Goal: Information Seeking & Learning: Find specific fact

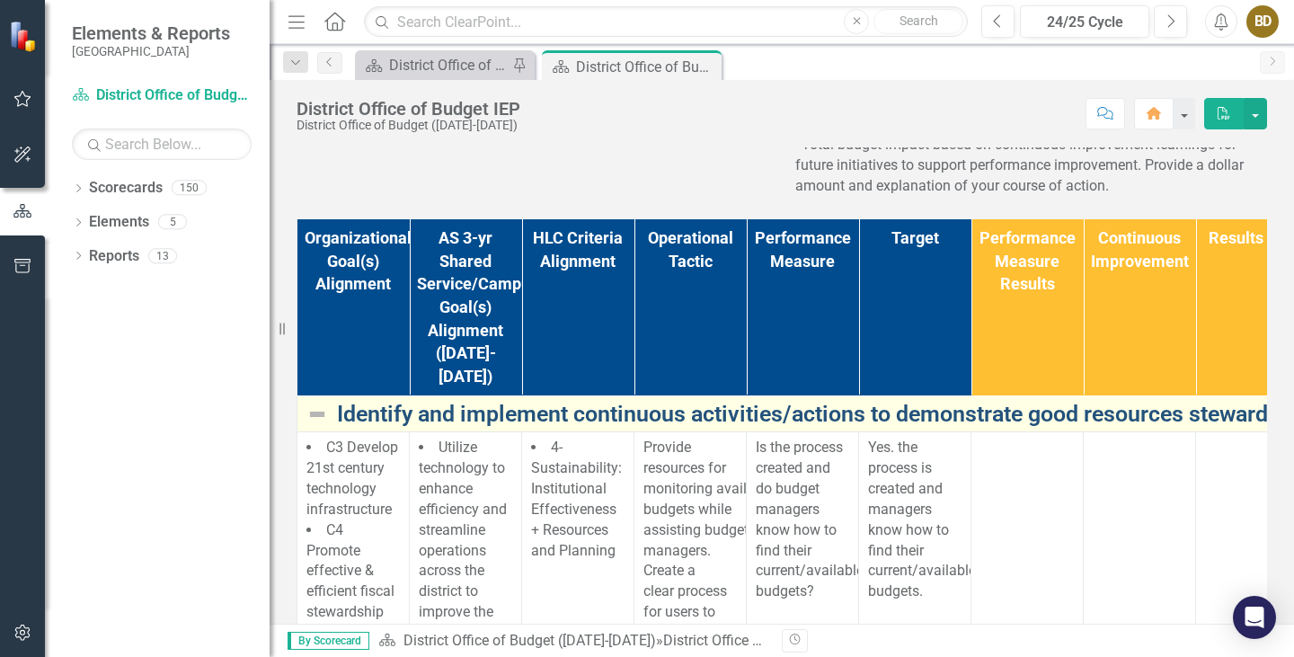
scroll to position [360, 0]
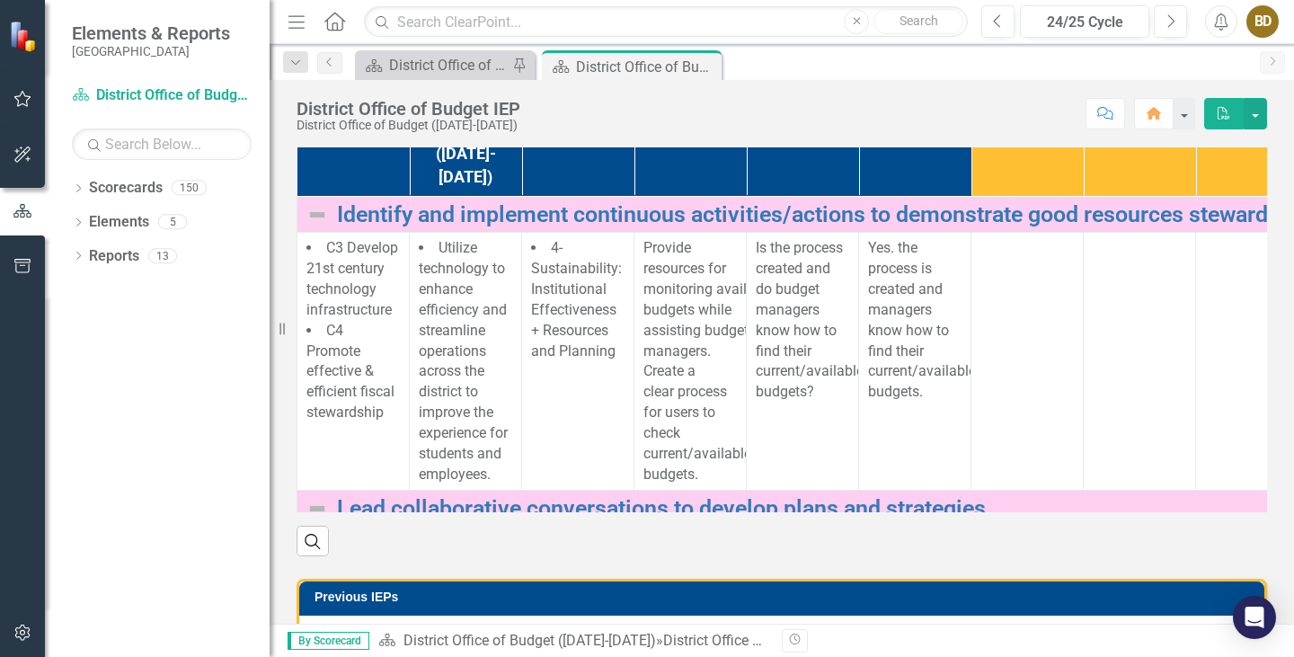
click at [304, 26] on icon "Menu" at bounding box center [296, 21] width 23 height 19
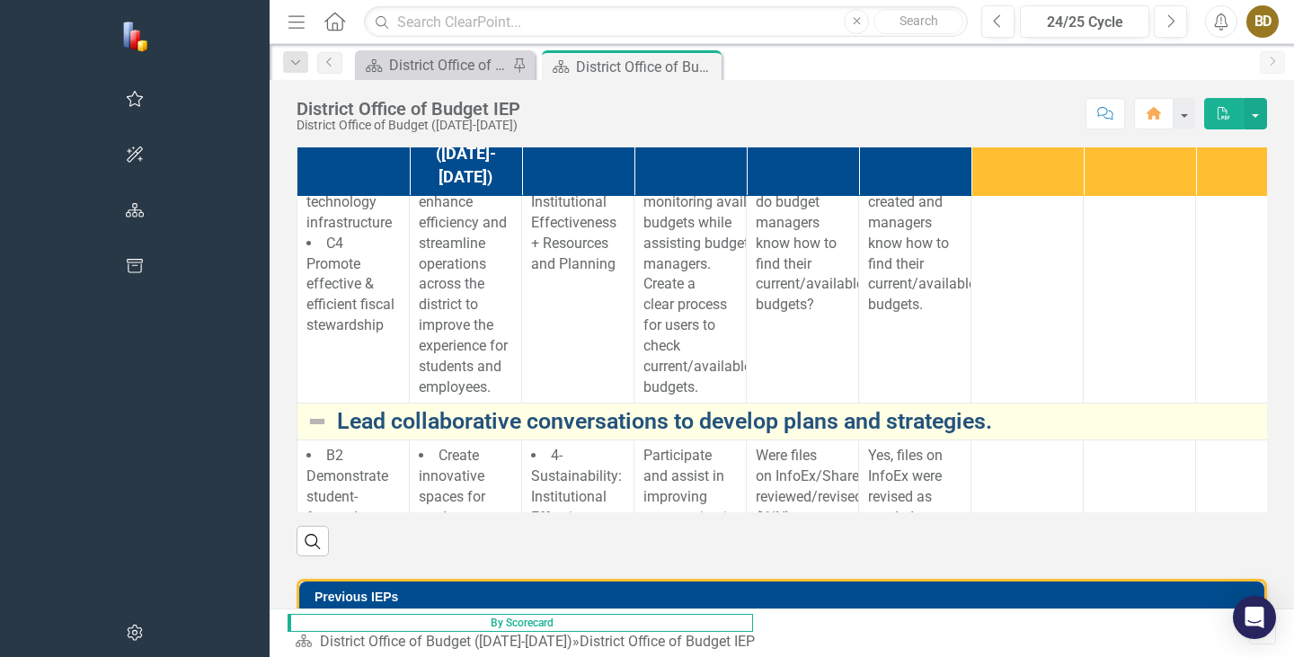
scroll to position [0, 0]
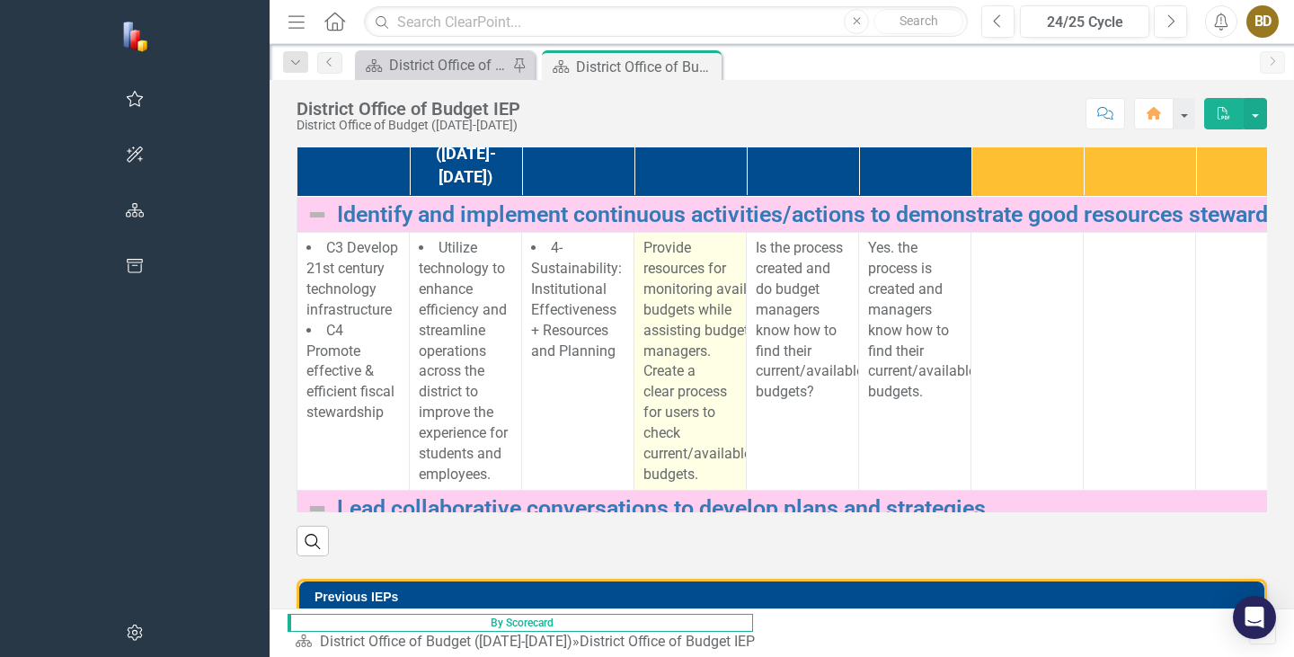
click at [644, 485] on p "Provide resources for monitoring available budgets while assisting budget manag…" at bounding box center [690, 361] width 93 height 246
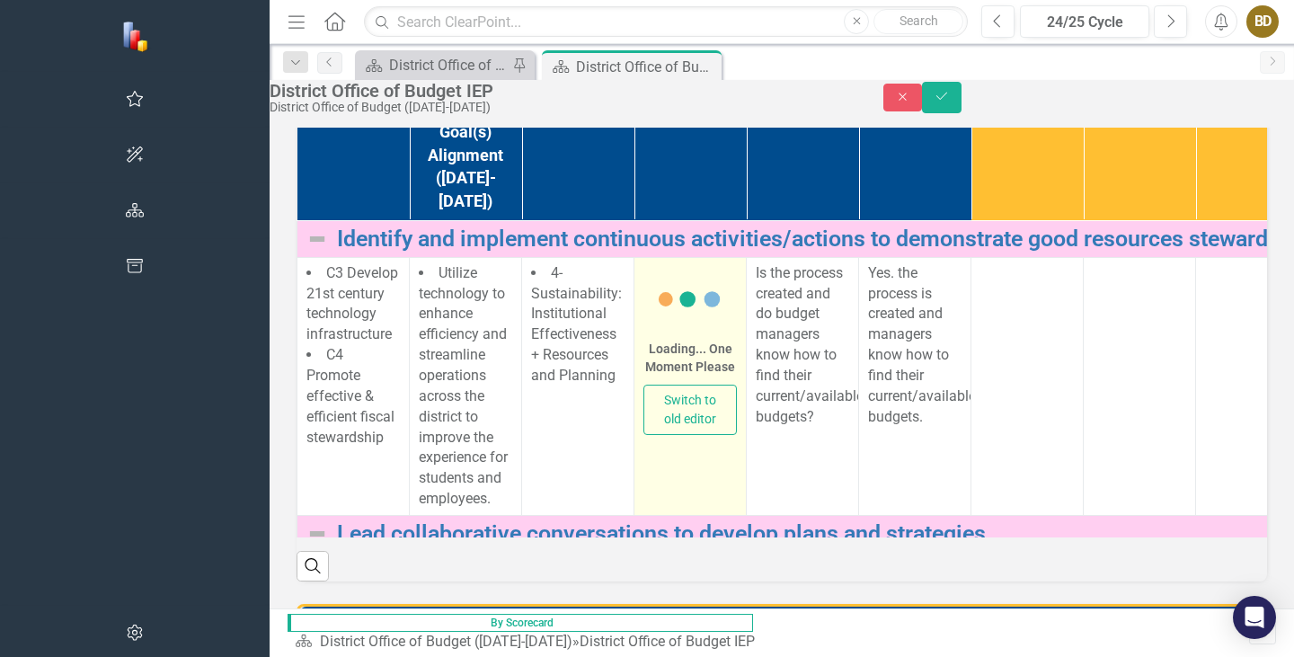
click at [644, 435] on button "Switch to old editor" at bounding box center [690, 410] width 93 height 50
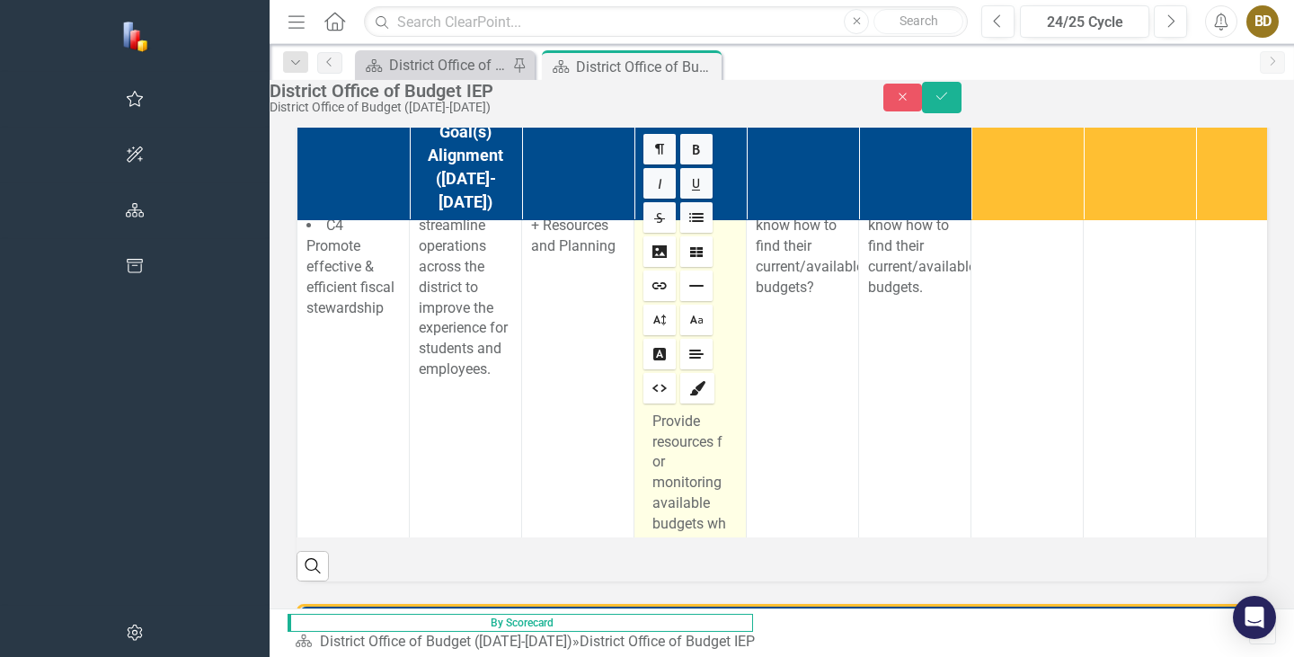
scroll to position [270, 0]
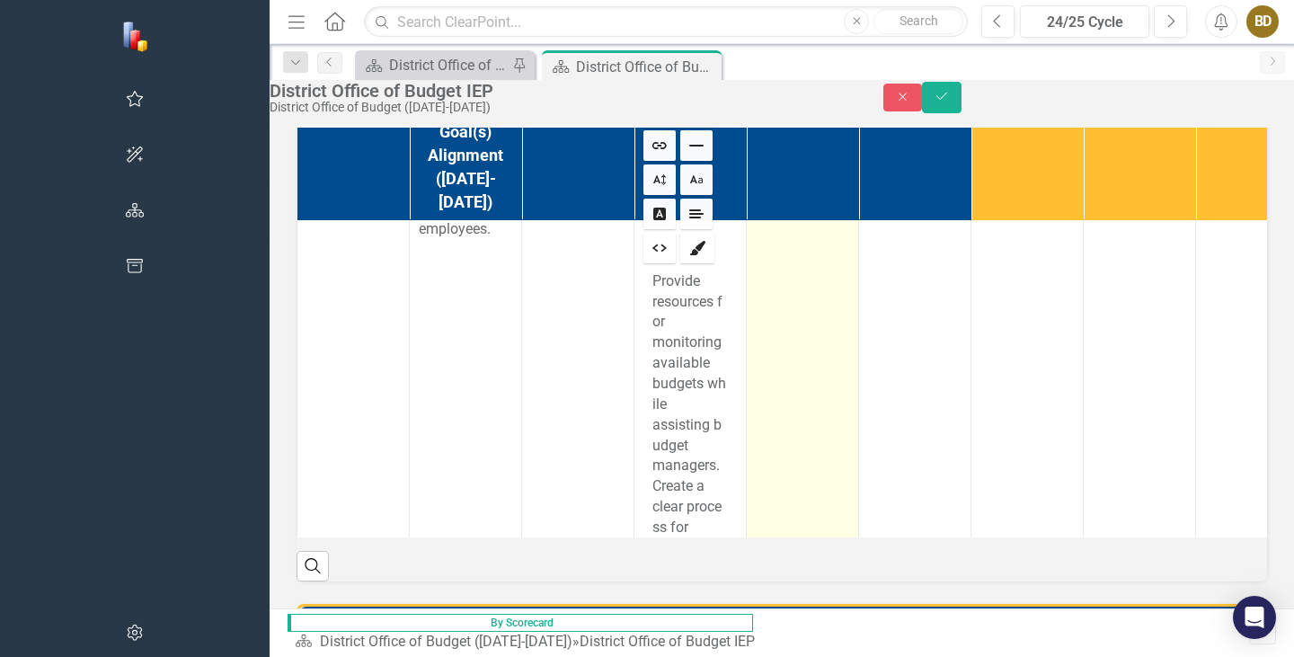
click at [747, 527] on td "Is the process created and do budget managers know how to find their current/av…" at bounding box center [803, 400] width 112 height 826
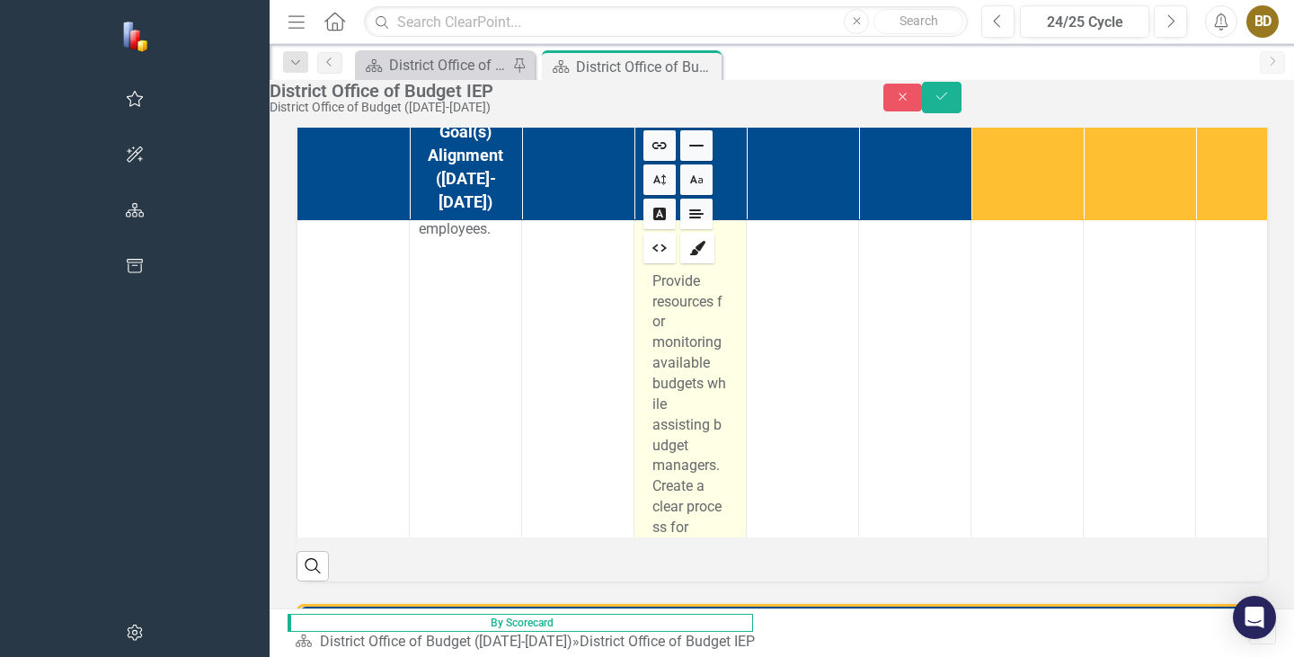
click at [644, 452] on div "Provide resources for monitoring available budgets while assisting budget manag…" at bounding box center [690, 465] width 93 height 396
click at [653, 451] on p "Provide resources for monitoring available budgets while assisting budget manag…" at bounding box center [691, 455] width 76 height 369
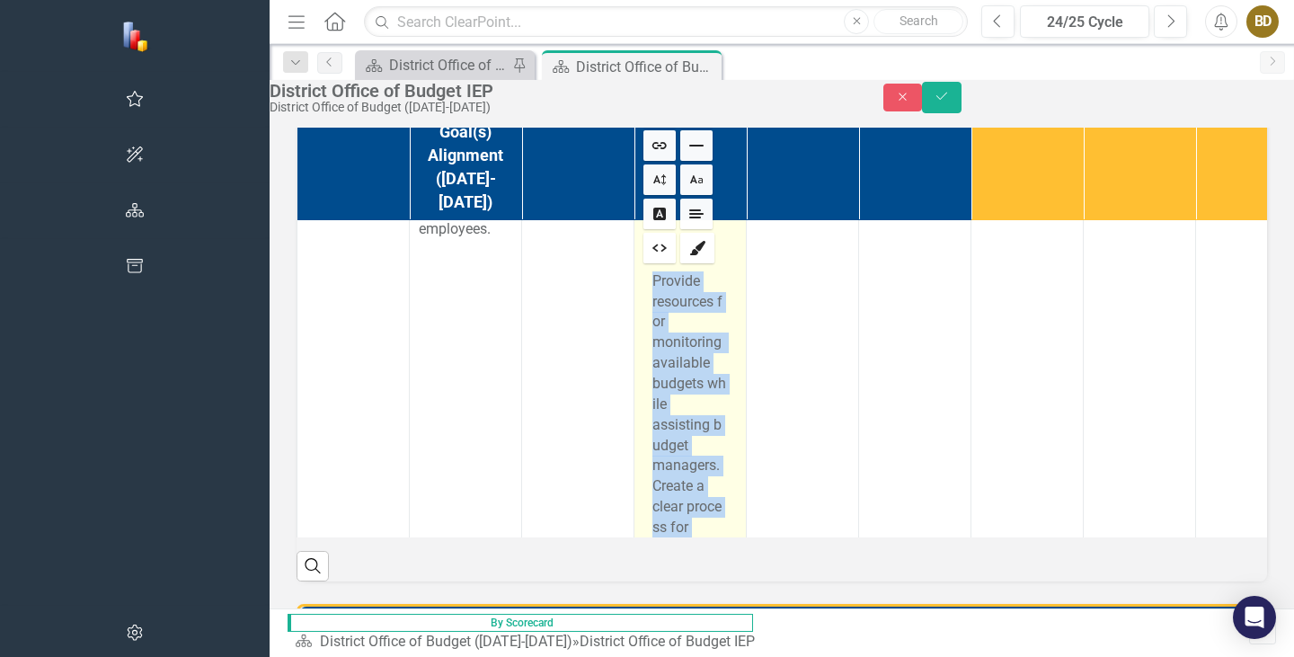
click at [653, 451] on p "Provide resources for monitoring available budgets while assisting budget manag…" at bounding box center [691, 455] width 76 height 369
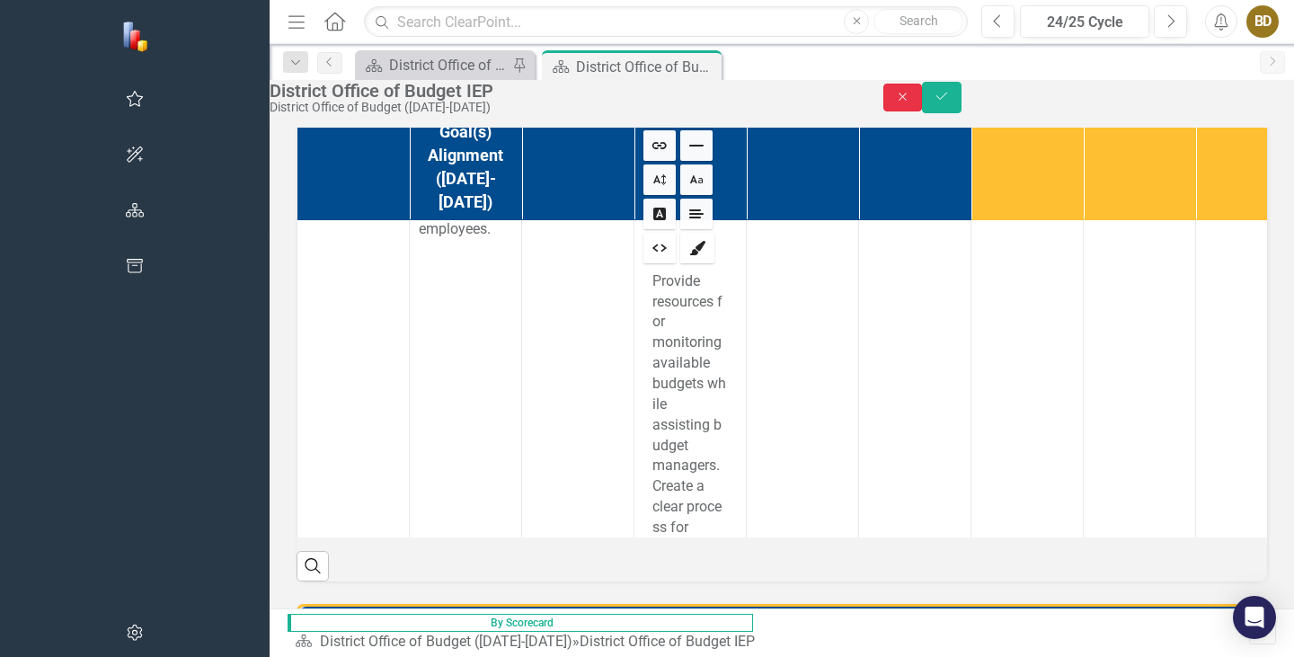
click at [923, 103] on button "Close" at bounding box center [904, 98] width 40 height 28
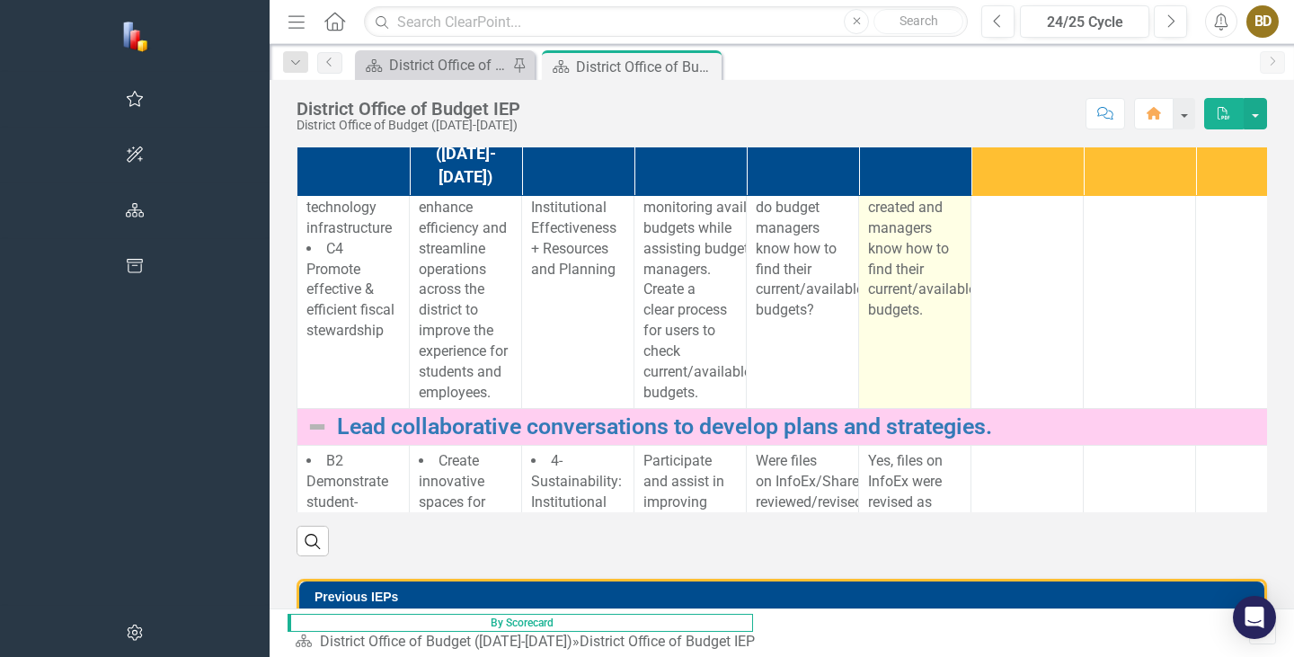
scroll to position [0, 0]
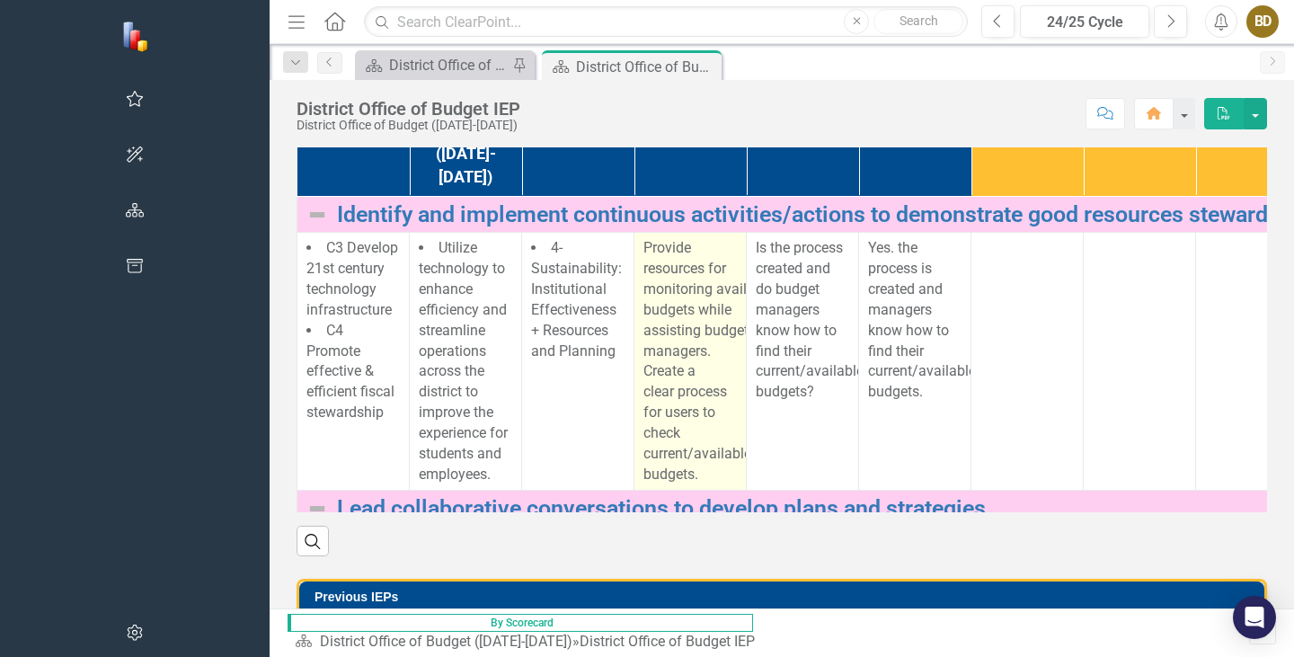
click at [644, 485] on p "Provide resources for monitoring available budgets while assisting budget manag…" at bounding box center [690, 361] width 93 height 246
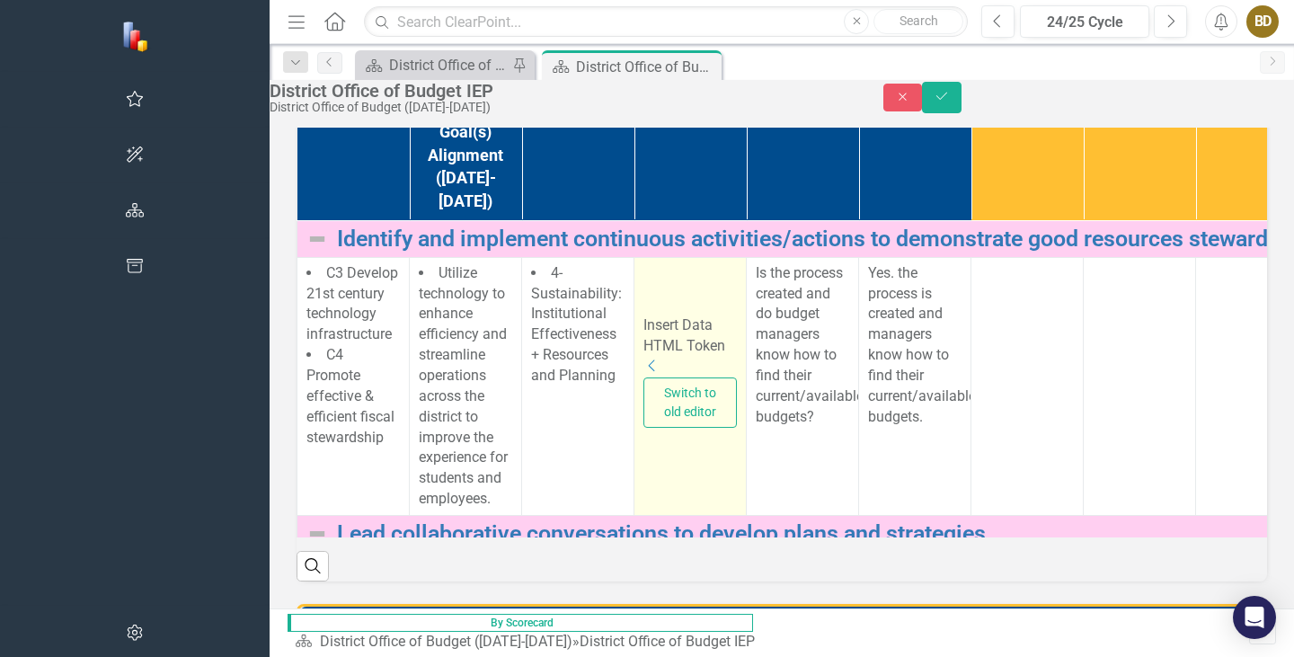
click at [644, 428] on button "Switch to old editor" at bounding box center [690, 403] width 93 height 50
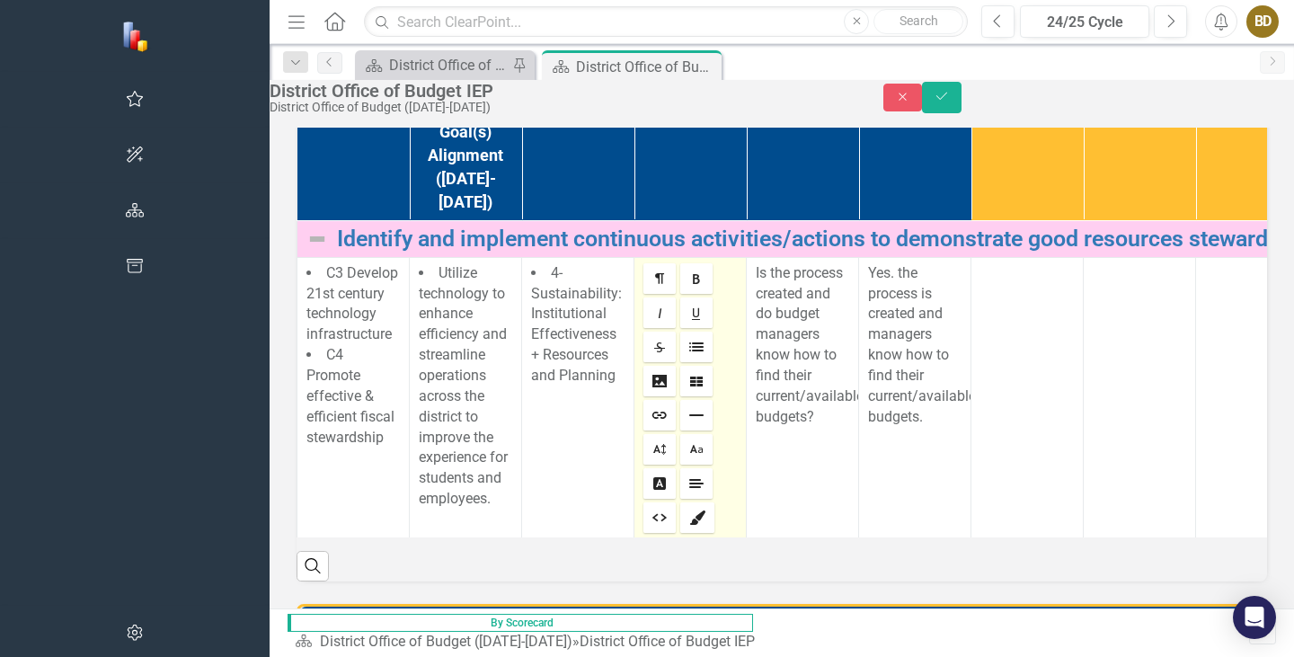
click at [644, 537] on div at bounding box center [690, 399] width 93 height 273
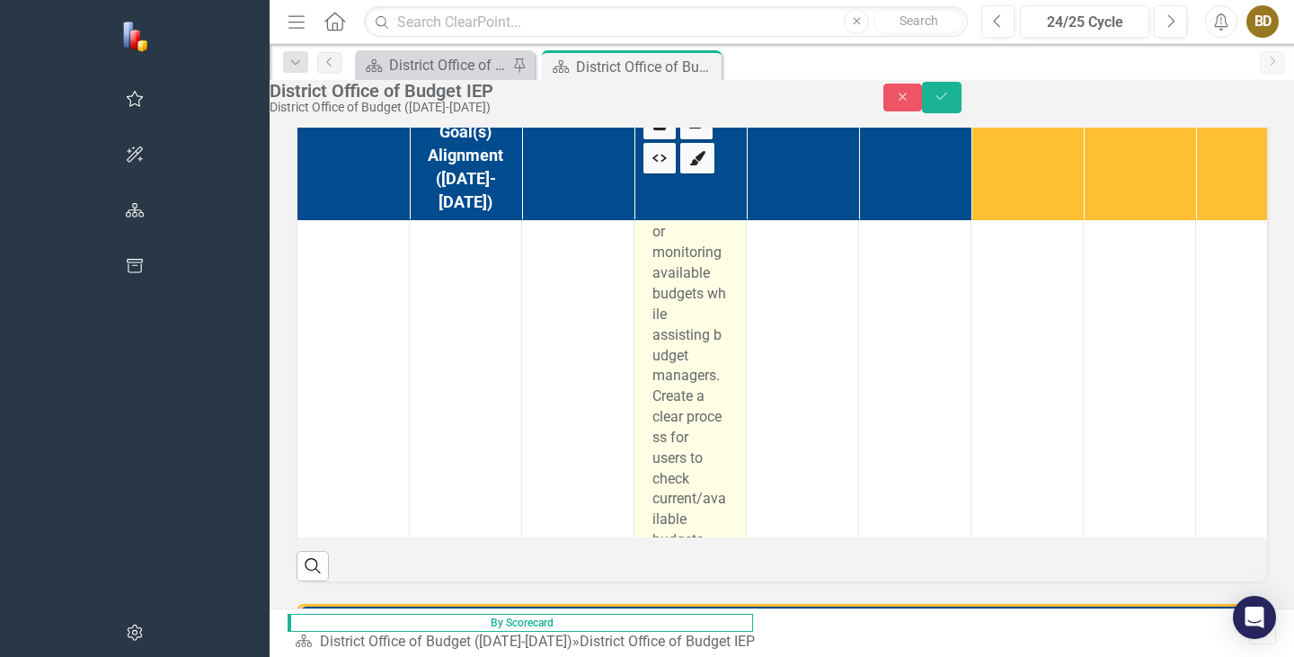
click at [653, 550] on p "Provide resources for monitoring available budgets while assisting budget manag…" at bounding box center [691, 366] width 76 height 369
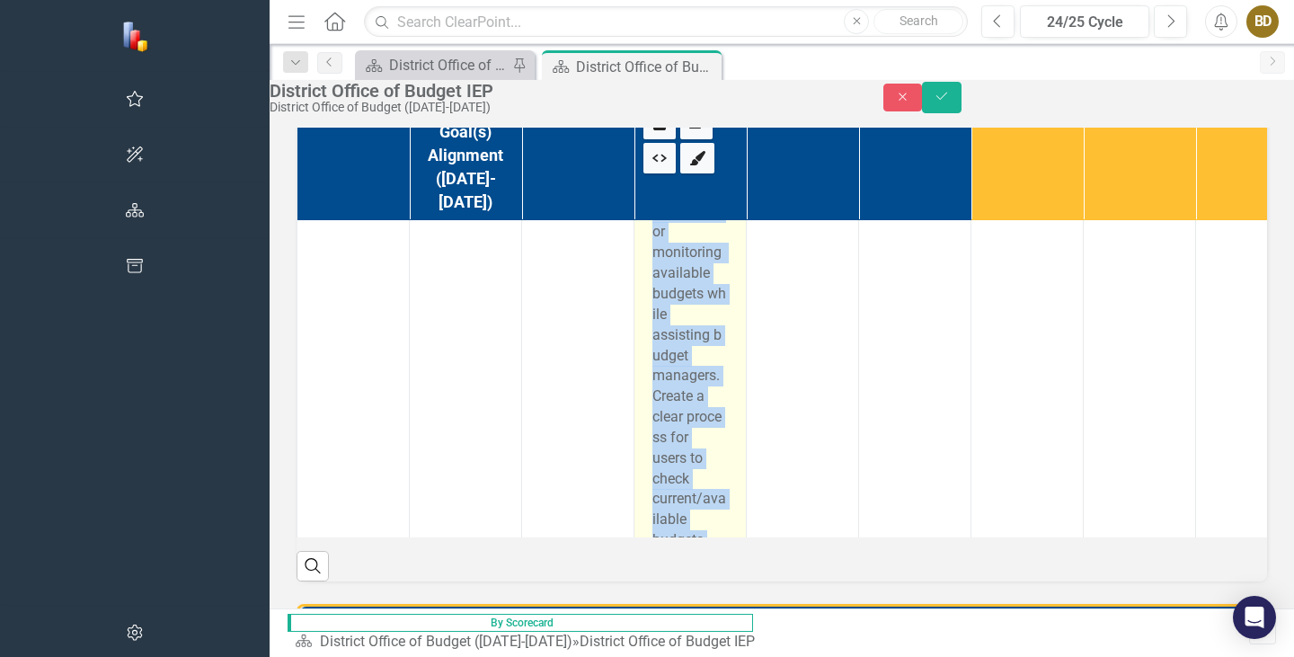
click at [653, 550] on p "Provide resources for monitoring available budgets while assisting budget manag…" at bounding box center [691, 366] width 76 height 369
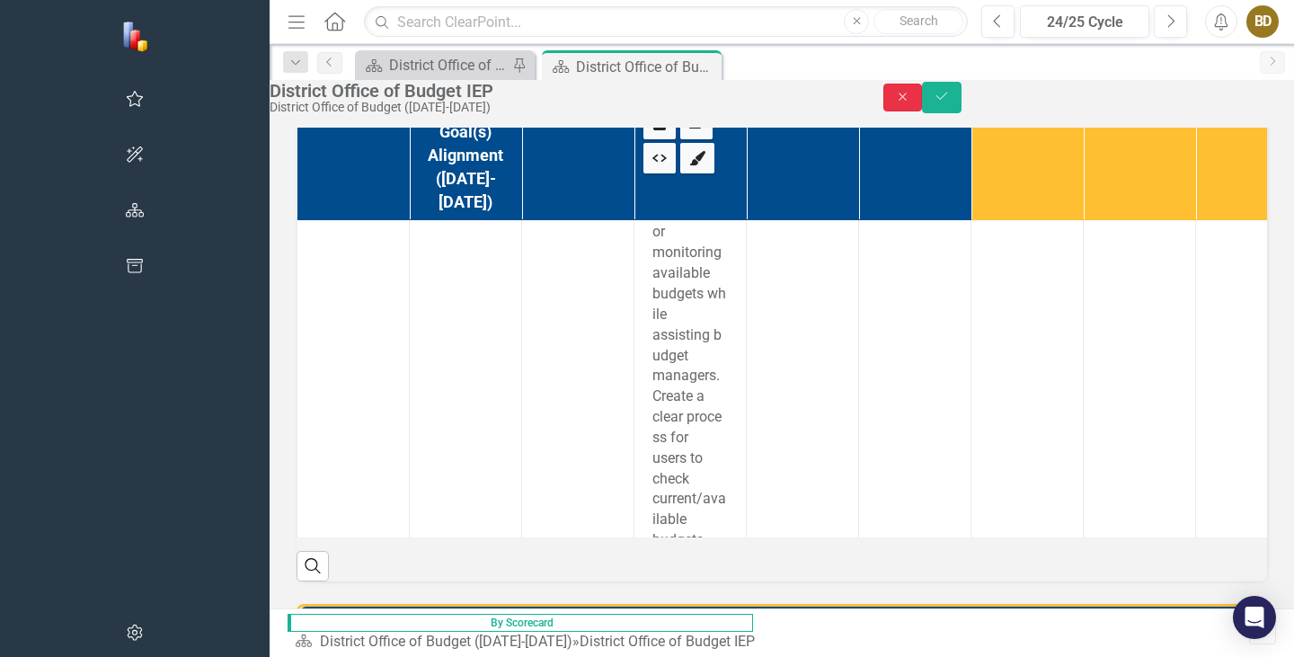
click at [923, 107] on button "Close" at bounding box center [904, 98] width 40 height 28
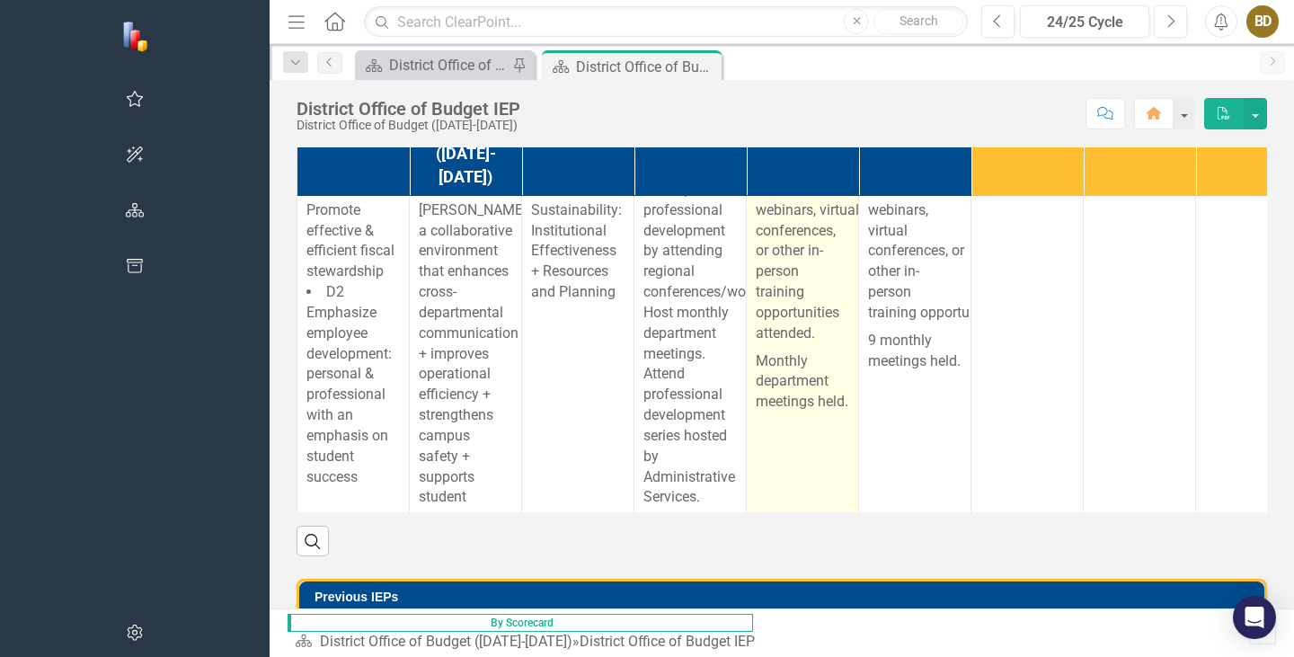
scroll to position [719, 0]
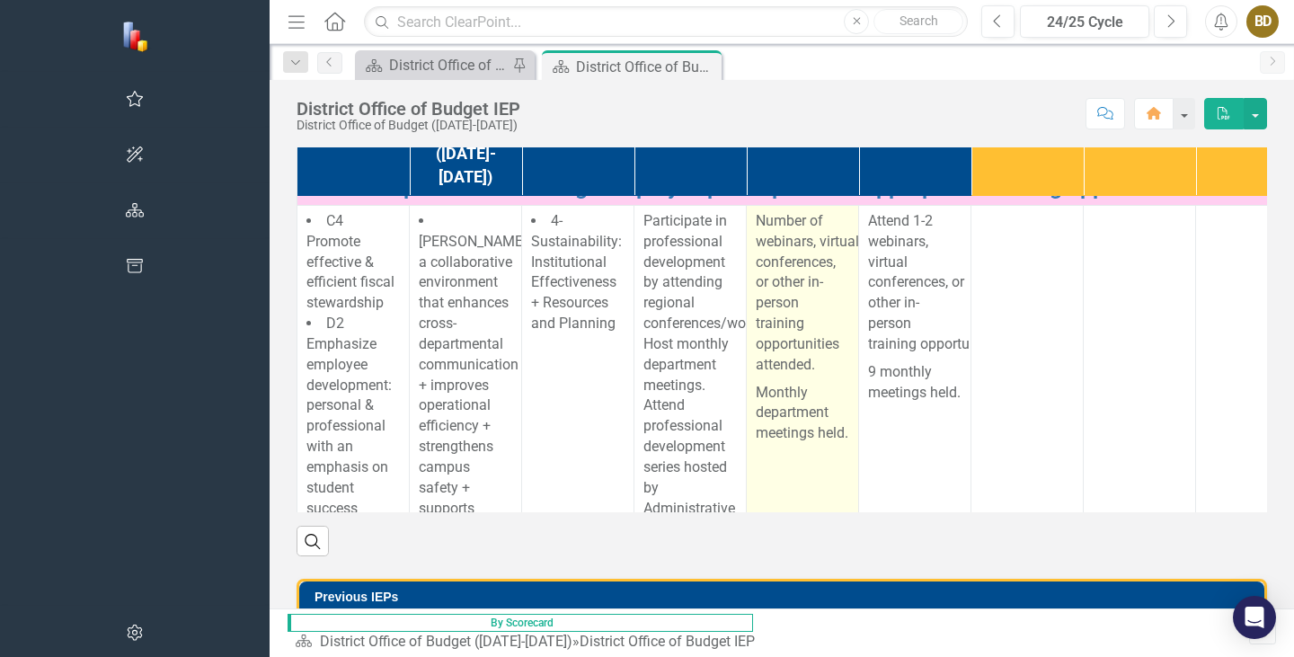
click at [756, 445] on p "Monthly department meetings held." at bounding box center [802, 412] width 93 height 66
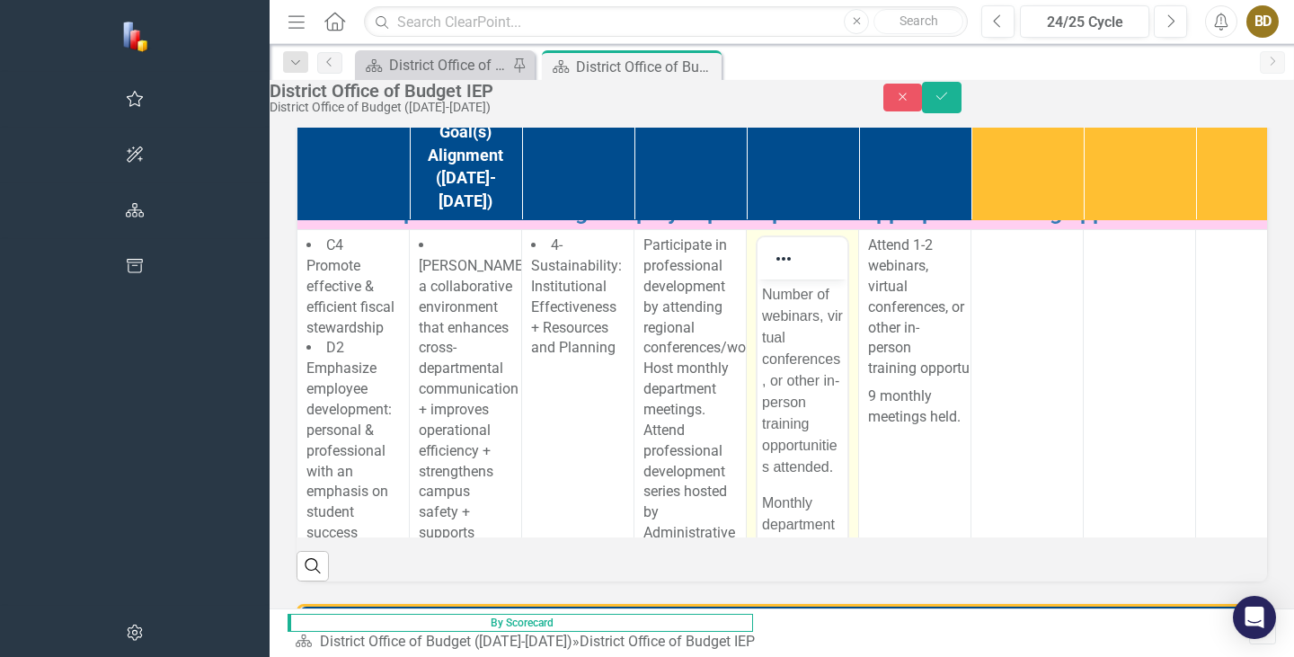
scroll to position [0, 0]
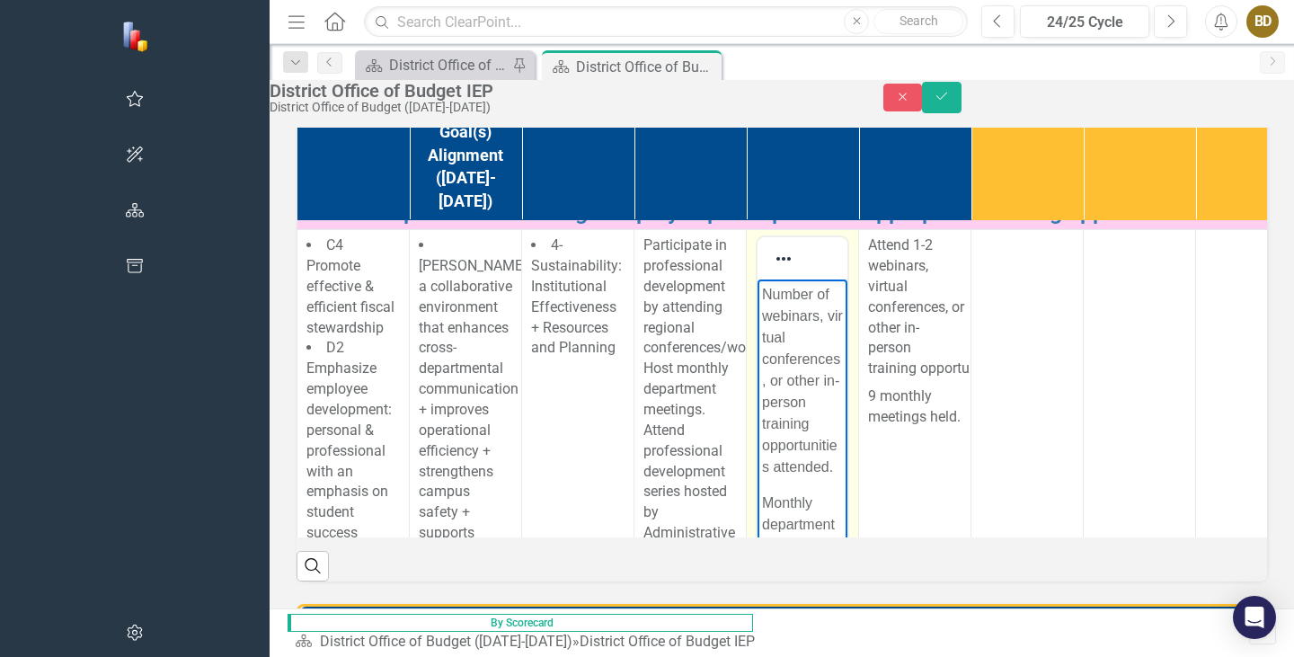
click at [827, 359] on p "Number of webinars, virtual conferences, or other in-person training opportunit…" at bounding box center [802, 381] width 81 height 194
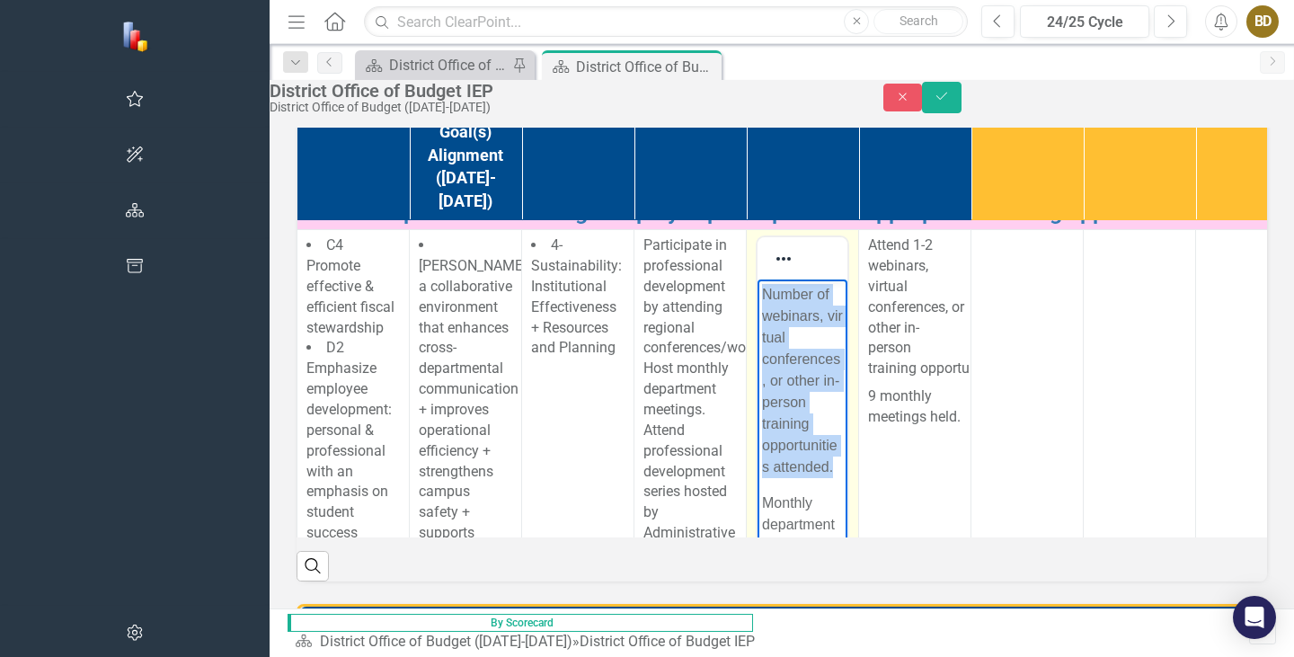
click at [827, 359] on p "Number of webinars, virtual conferences, or other in-person training opportunit…" at bounding box center [802, 381] width 81 height 194
copy p "Number of webinars, virtual conferences, or other in-person training opportunit…"
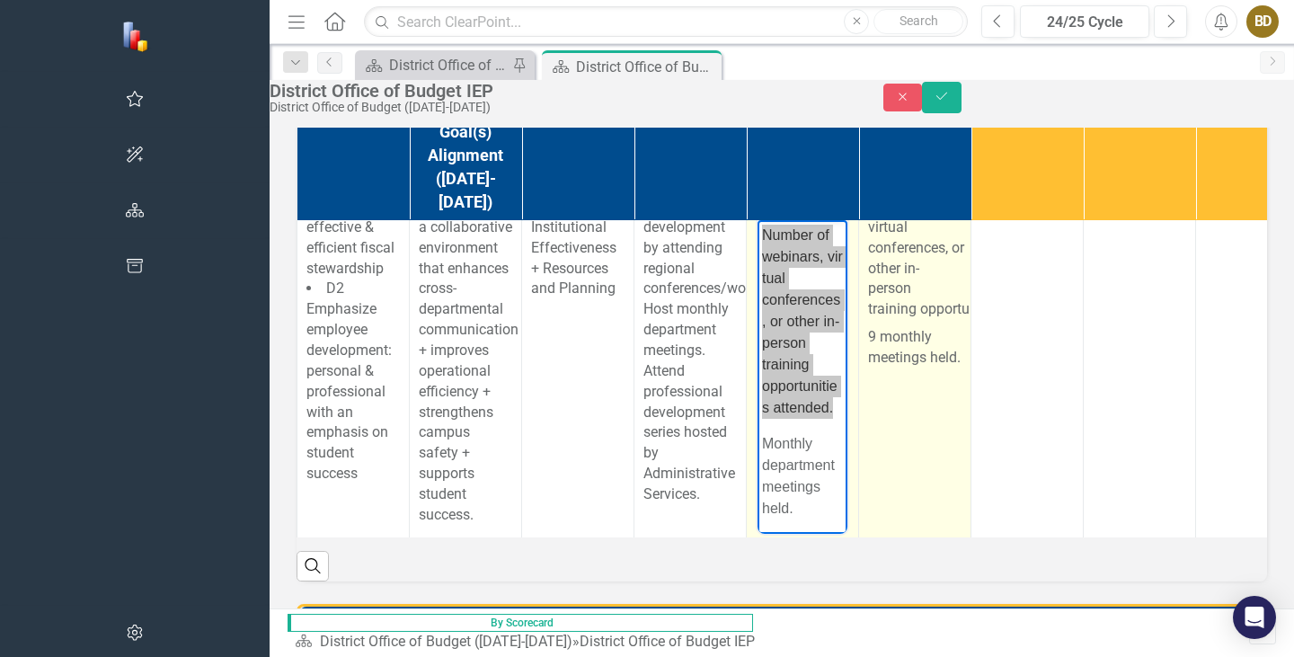
scroll to position [899, 0]
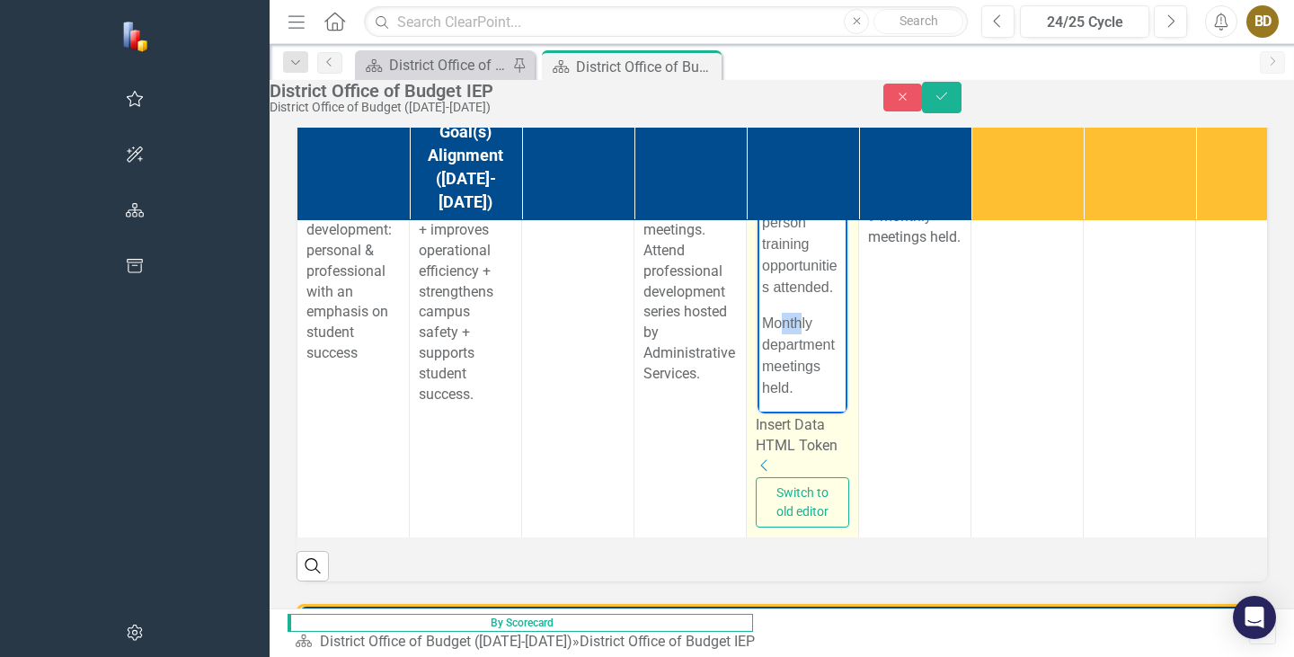
drag, startPoint x: 780, startPoint y: 362, endPoint x: 799, endPoint y: 369, distance: 20.2
click at [799, 369] on p "Monthly department meetings held." at bounding box center [802, 356] width 81 height 86
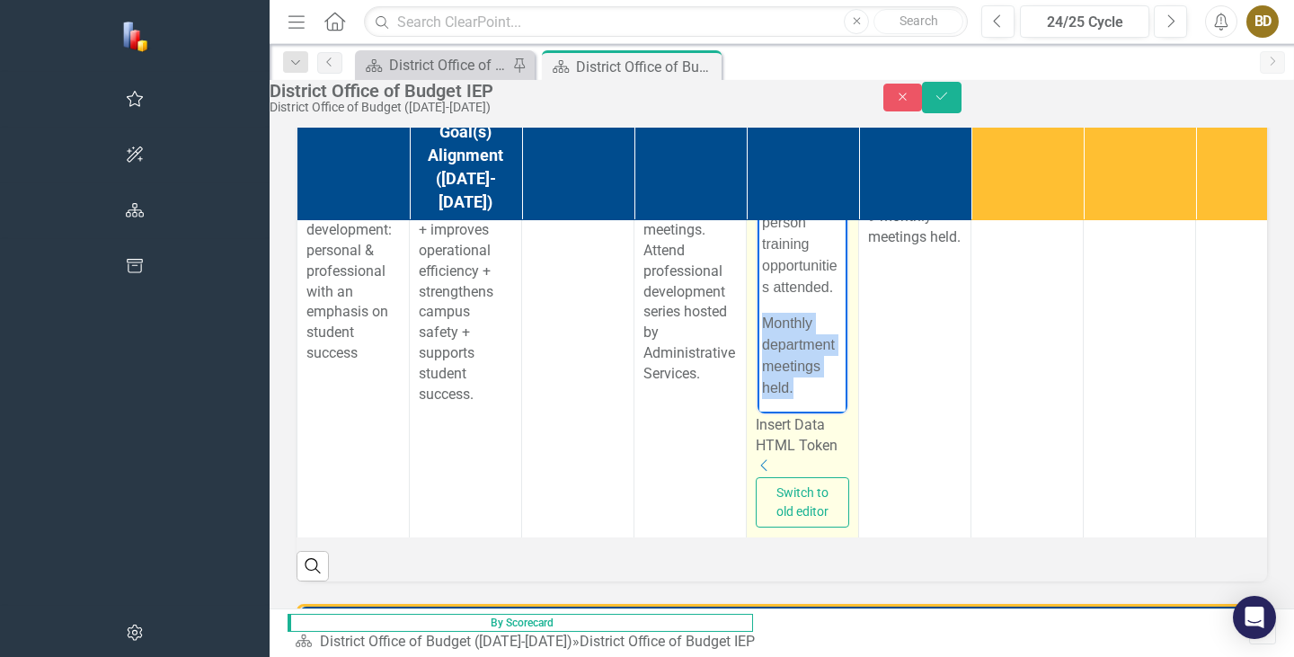
click at [799, 369] on p "Monthly department meetings held." at bounding box center [802, 356] width 81 height 86
copy p "Monthly department meetings held."
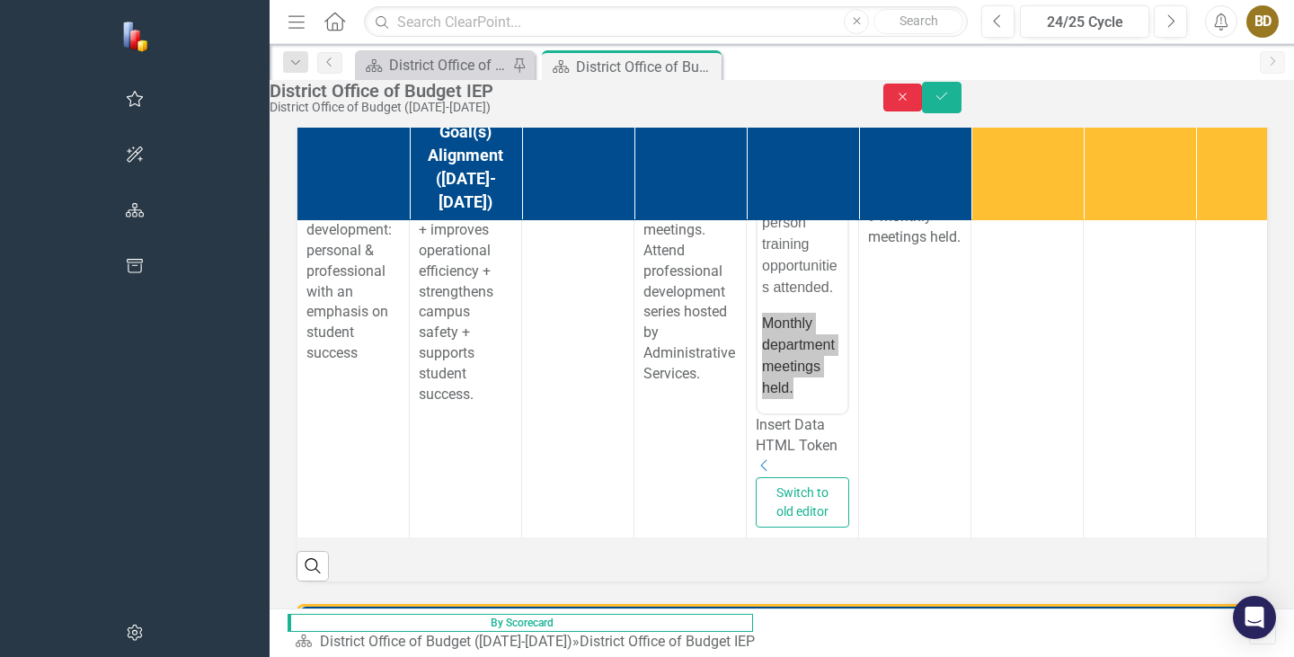
click at [1215, 113] on div "Close Save" at bounding box center [1090, 97] width 412 height 31
click at [923, 111] on button "Close" at bounding box center [904, 98] width 40 height 28
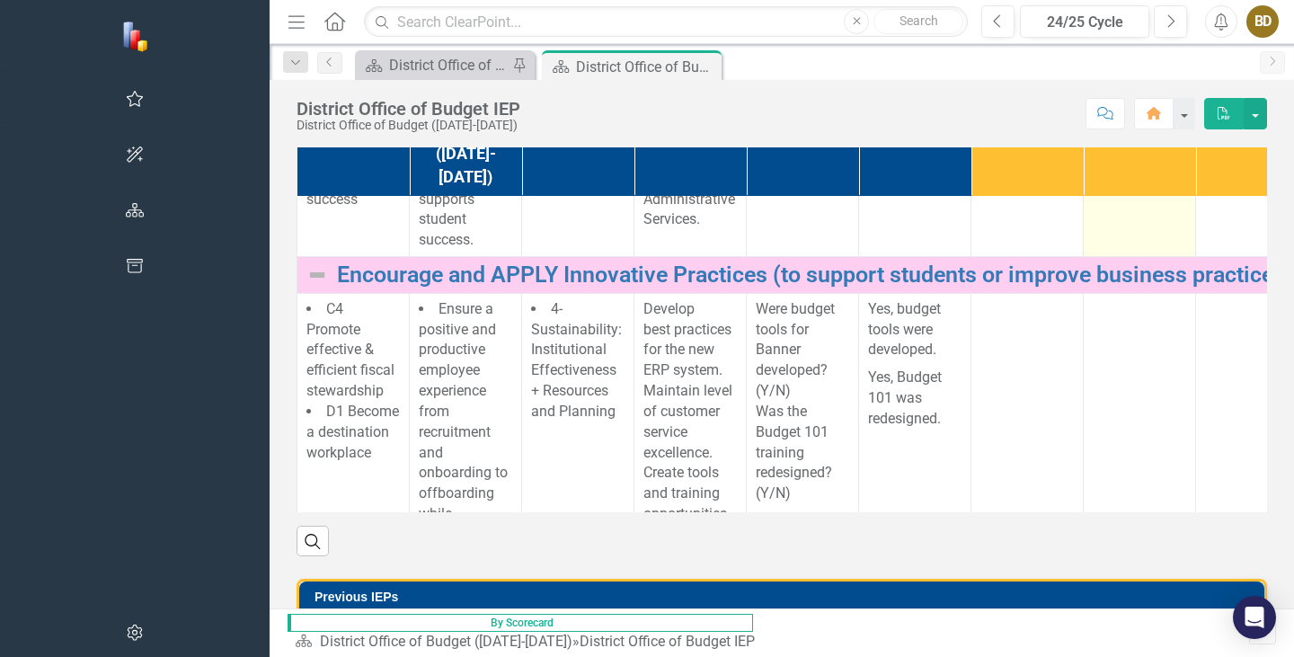
scroll to position [989, 0]
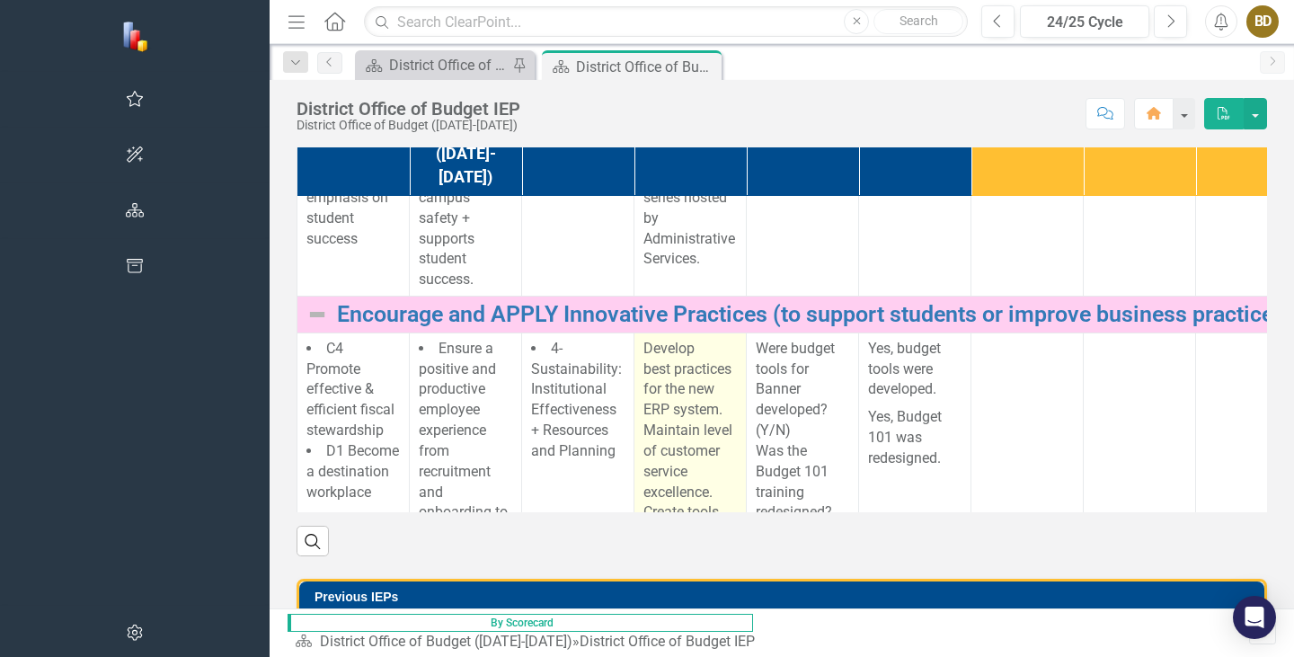
click at [644, 499] on p "Develop best practices for the new ERP system. Maintain level of customer servi…" at bounding box center [690, 523] width 93 height 369
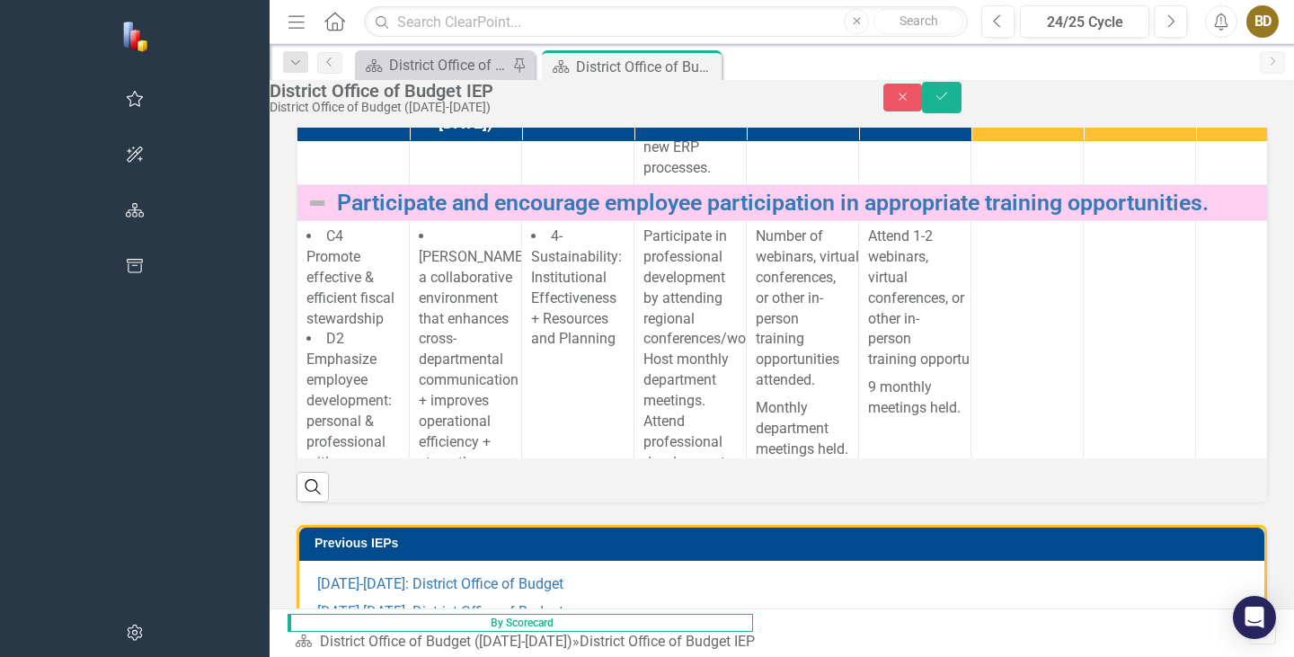
scroll to position [724, 0]
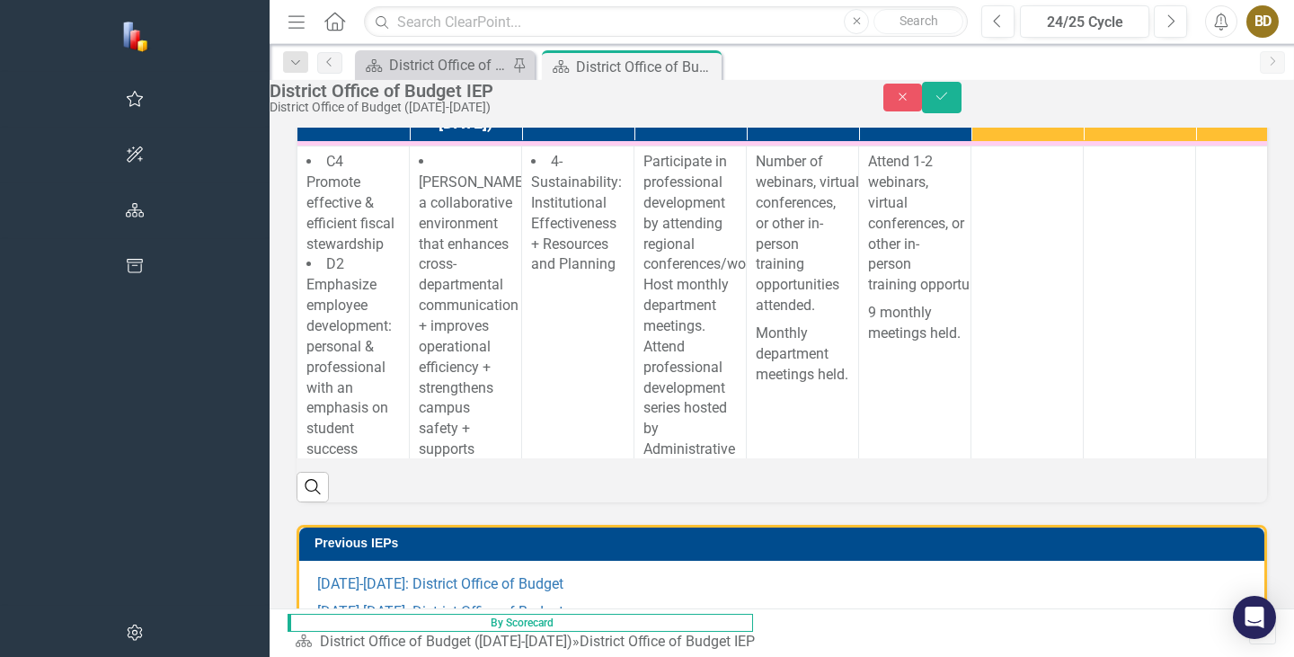
drag, startPoint x: 650, startPoint y: 608, endPoint x: 716, endPoint y: 377, distance: 240.2
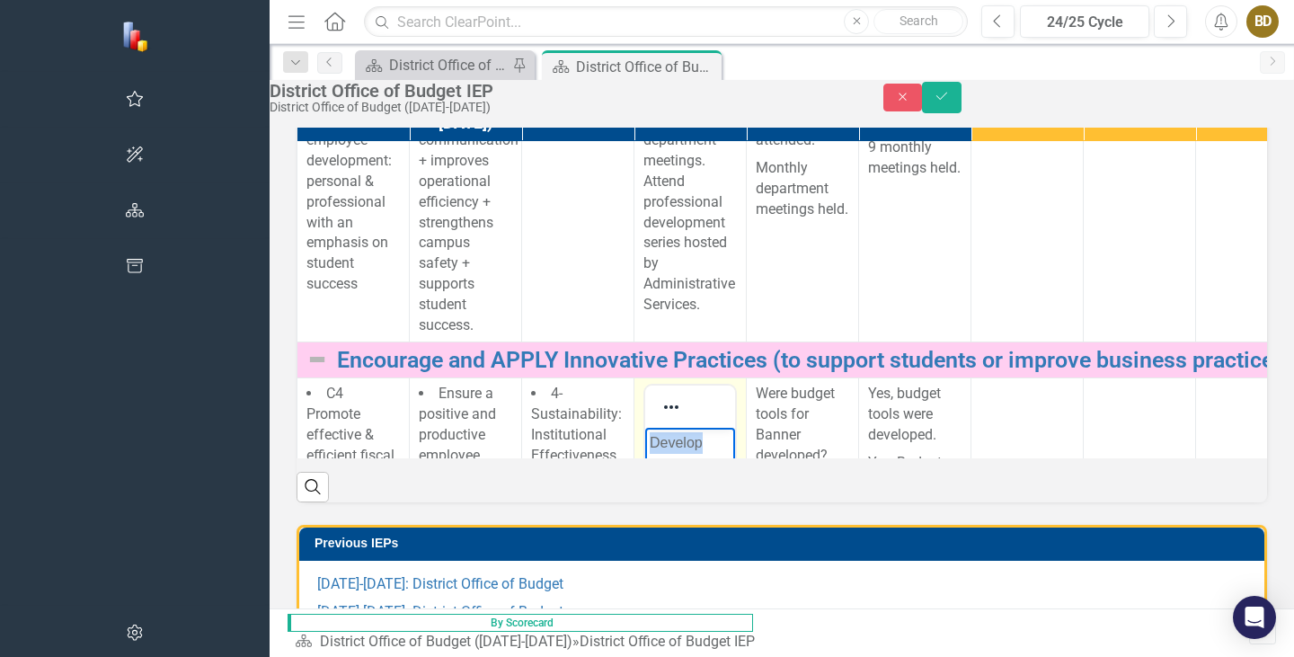
scroll to position [1173, 0]
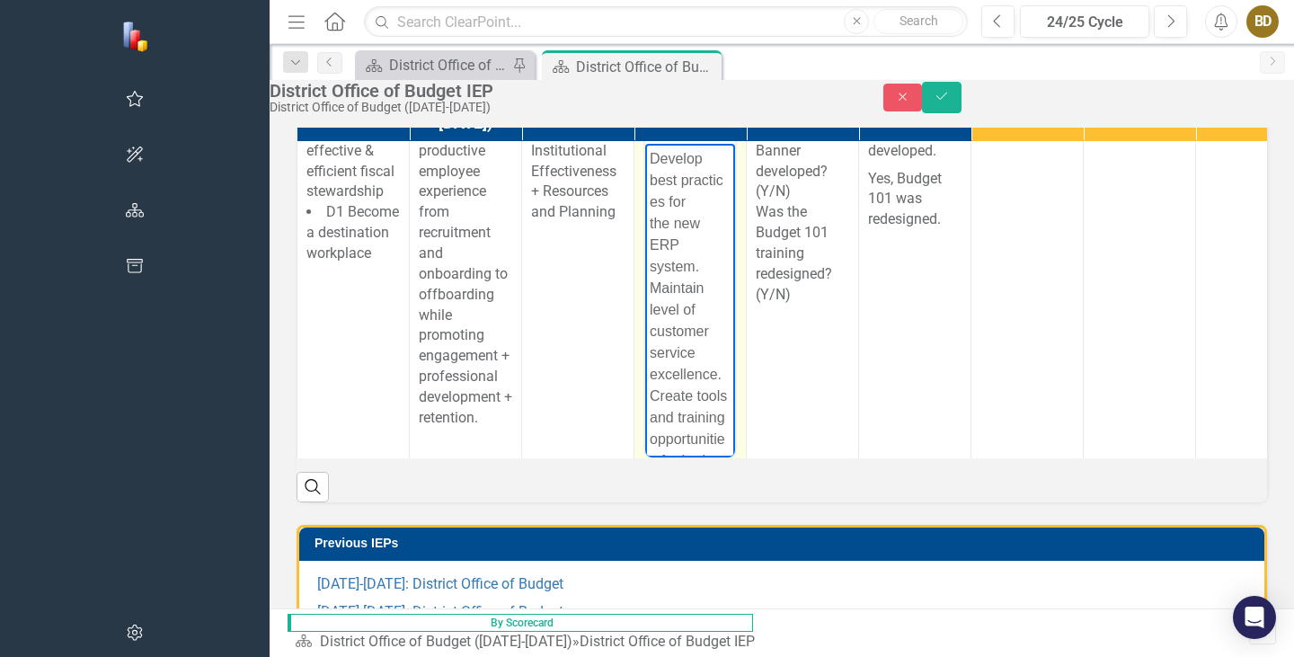
click at [670, 183] on p "Develop best practices for the new ERP system. Maintain level of customer servi…" at bounding box center [690, 374] width 81 height 453
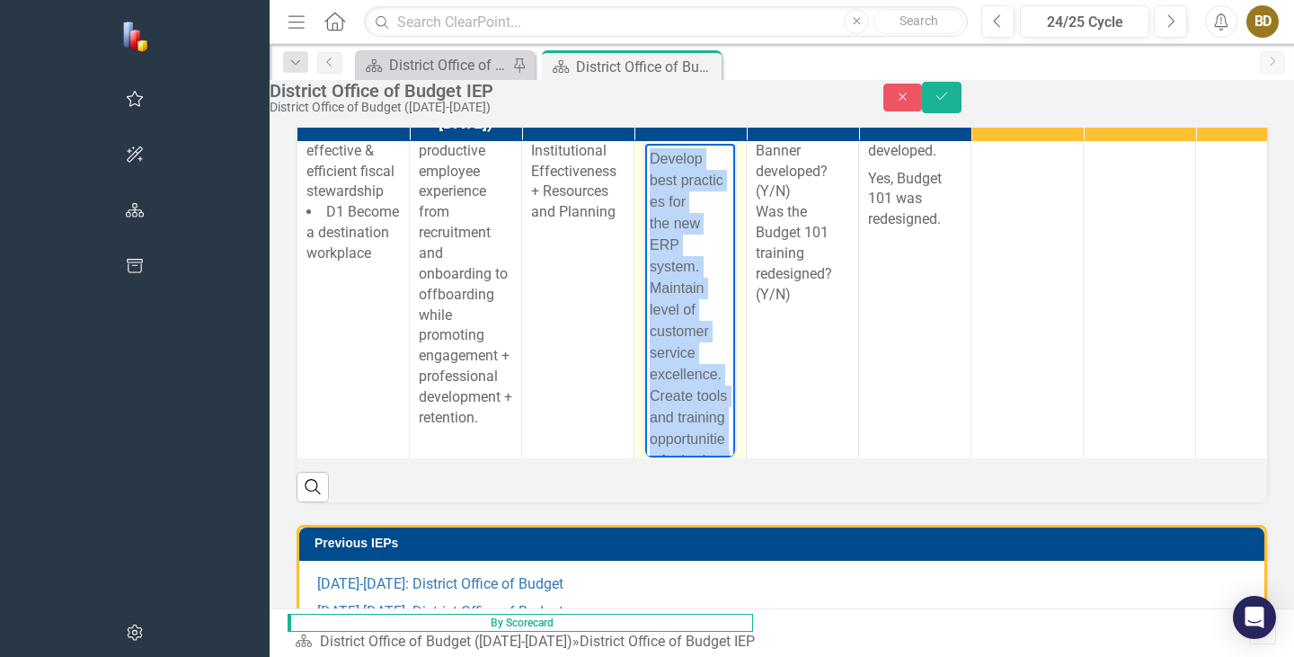
click at [670, 183] on p "Develop best practices for the new ERP system. Maintain level of customer servi…" at bounding box center [690, 374] width 81 height 453
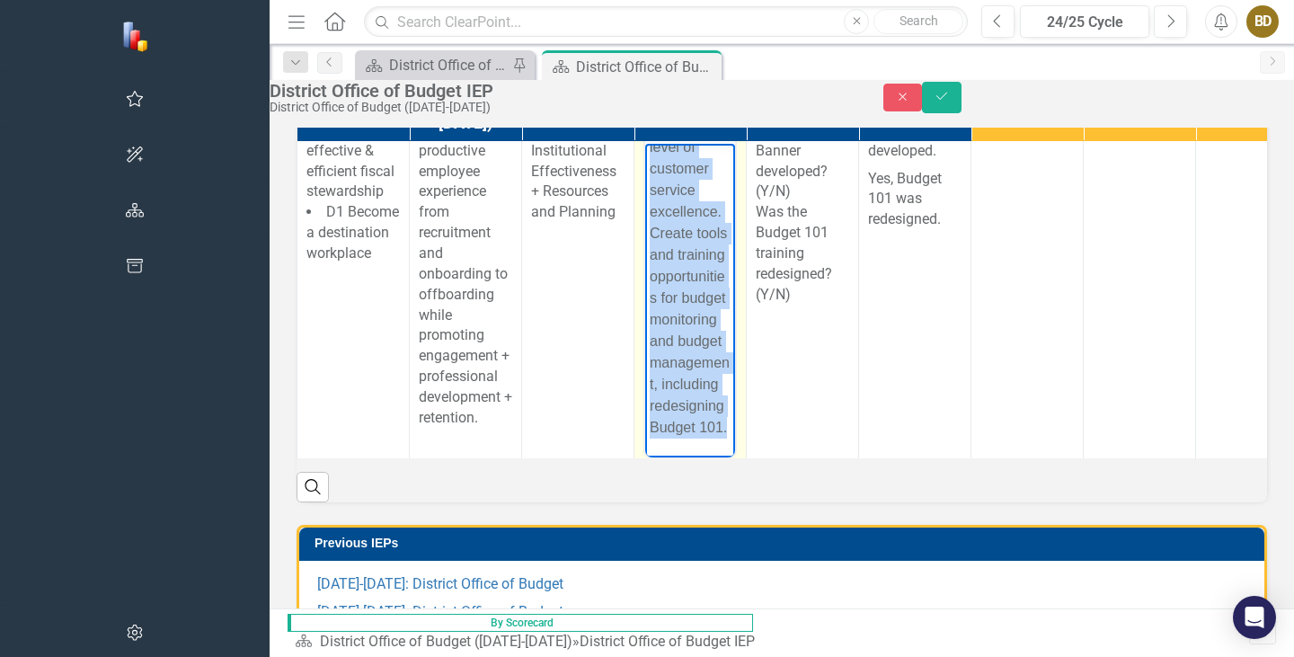
scroll to position [271, 0]
drag, startPoint x: 727, startPoint y: 253, endPoint x: 1184, endPoint y: 706, distance: 643.3
copy p "Develop best practices for the new ERP system. Maintain level of customer servi…"
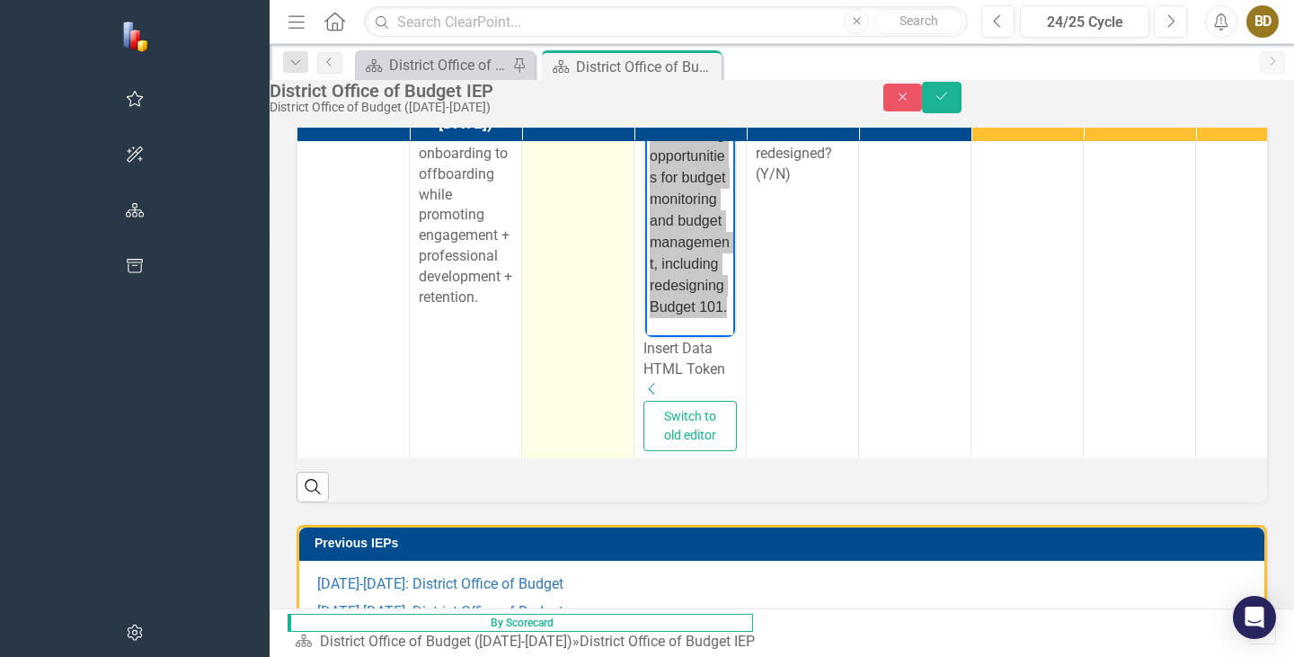
scroll to position [1295, 0]
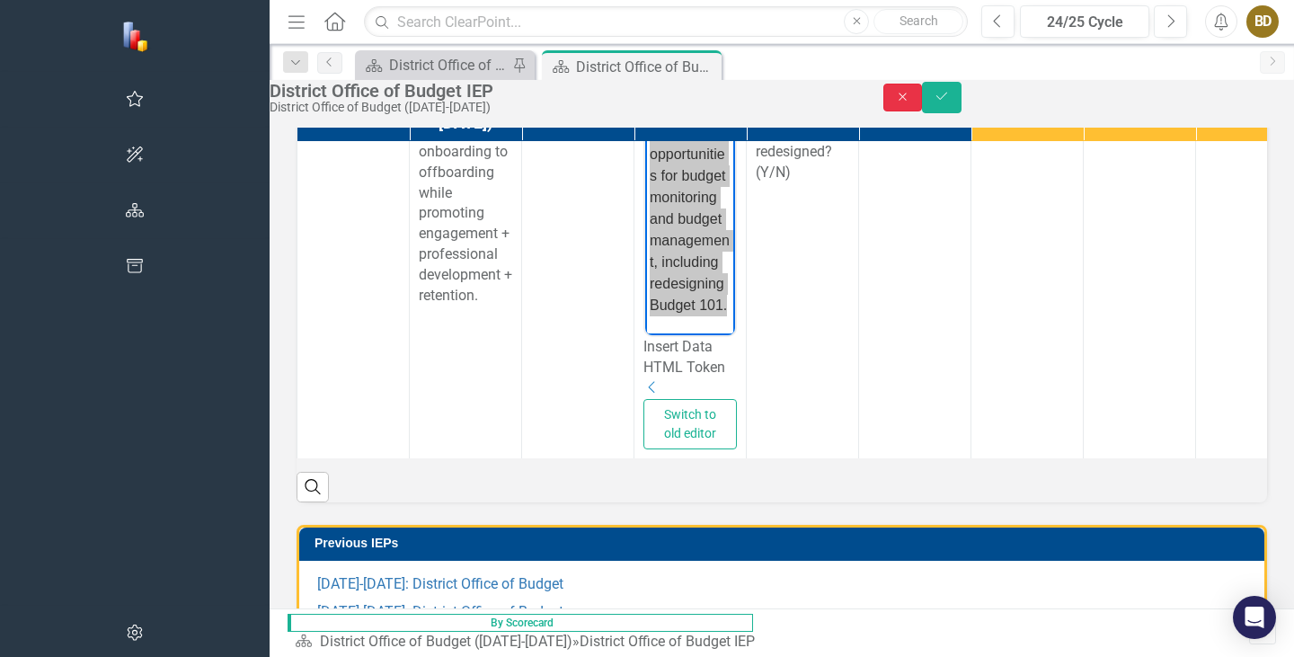
click at [923, 99] on button "Close" at bounding box center [904, 98] width 40 height 28
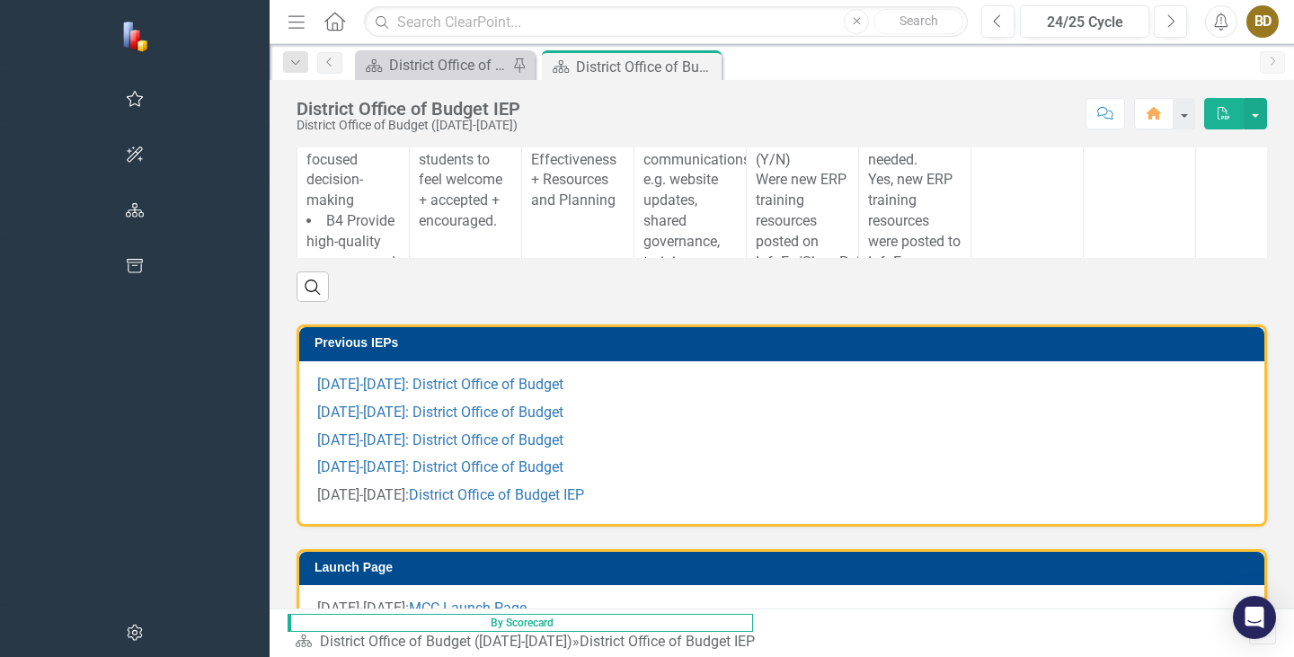
scroll to position [172, 0]
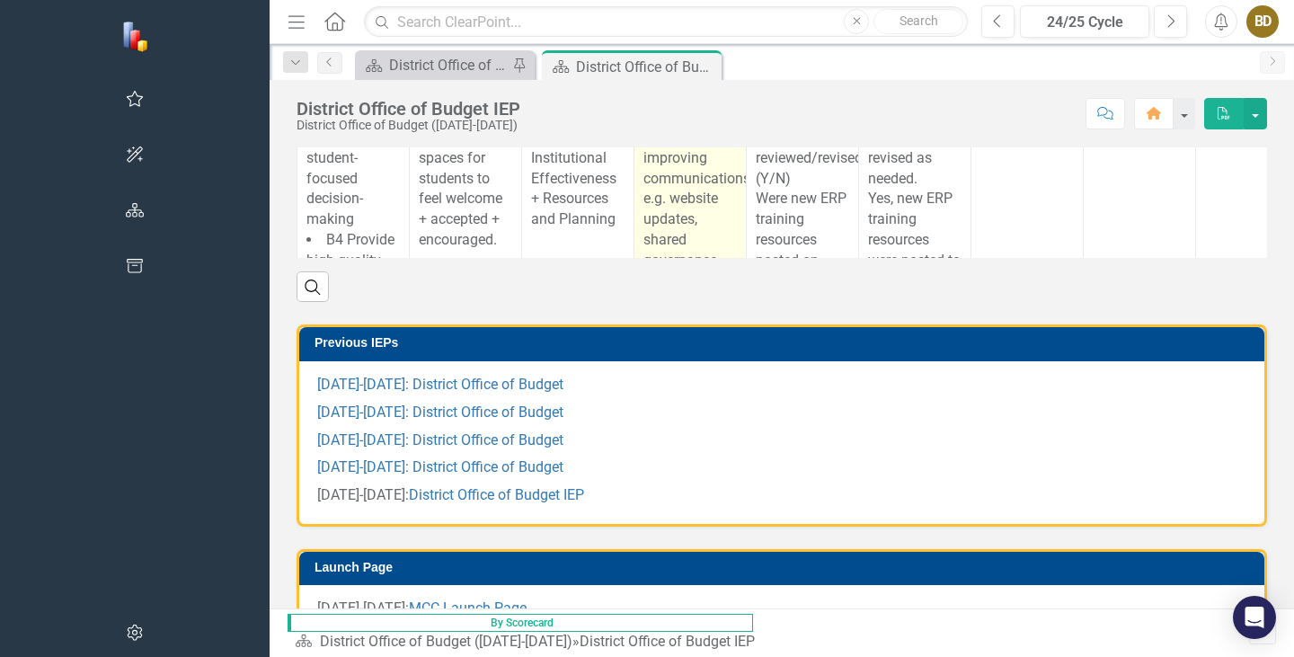
click at [644, 304] on p "Participate and assist in improving communications; e.g. website updates, share…" at bounding box center [690, 281] width 93 height 349
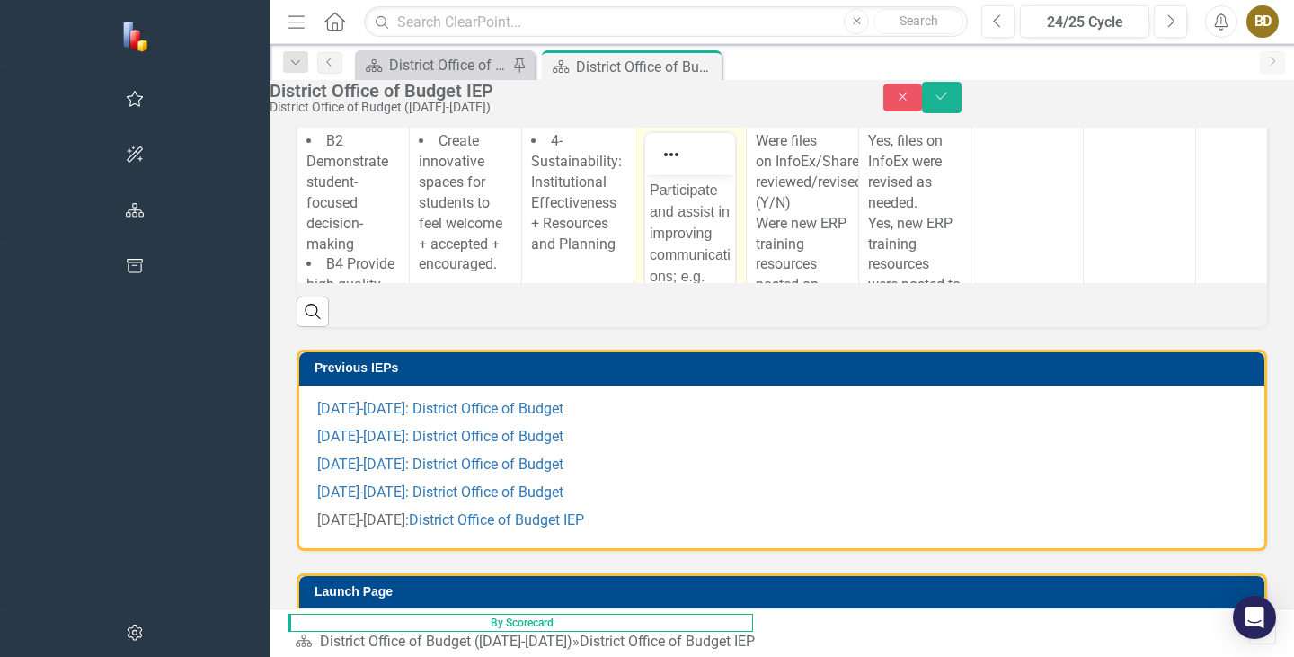
scroll to position [0, 0]
click at [679, 213] on p "Participate and assist in improving communications; e.g. website updates, share…" at bounding box center [690, 406] width 81 height 453
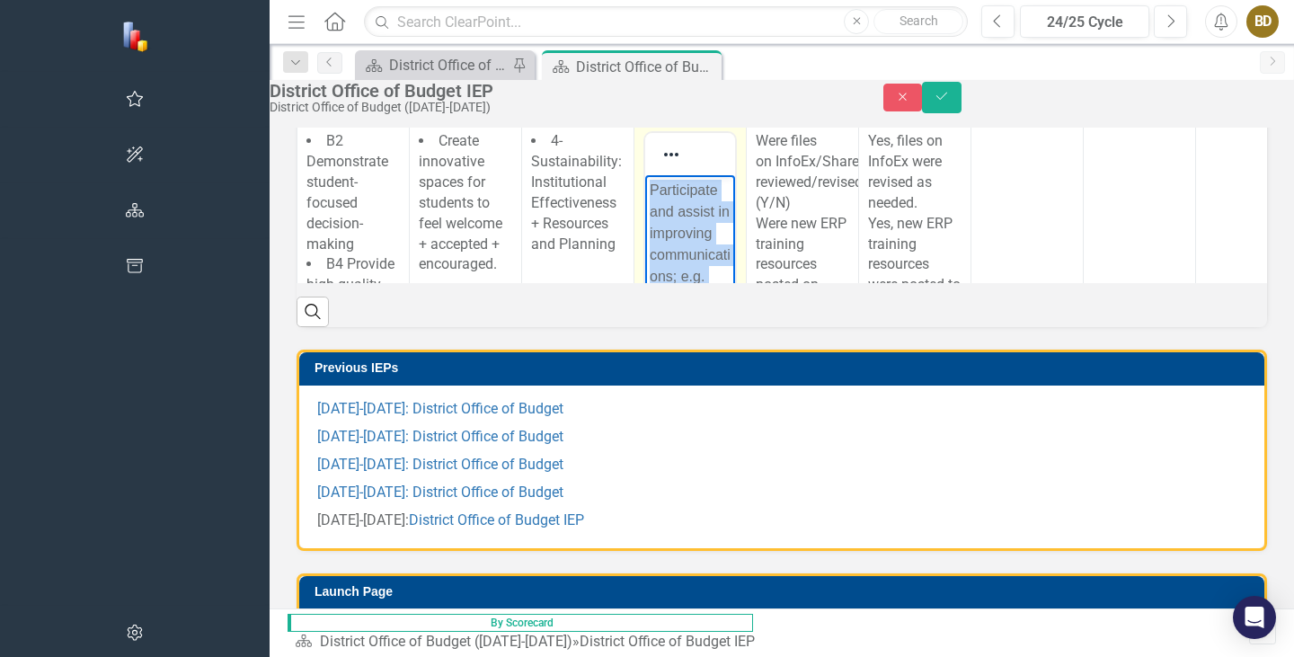
click at [679, 213] on p "Participate and assist in improving communications; e.g. website updates, share…" at bounding box center [690, 406] width 81 height 453
copy p "Participate and assist in improving communications; e.g. website updates, share…"
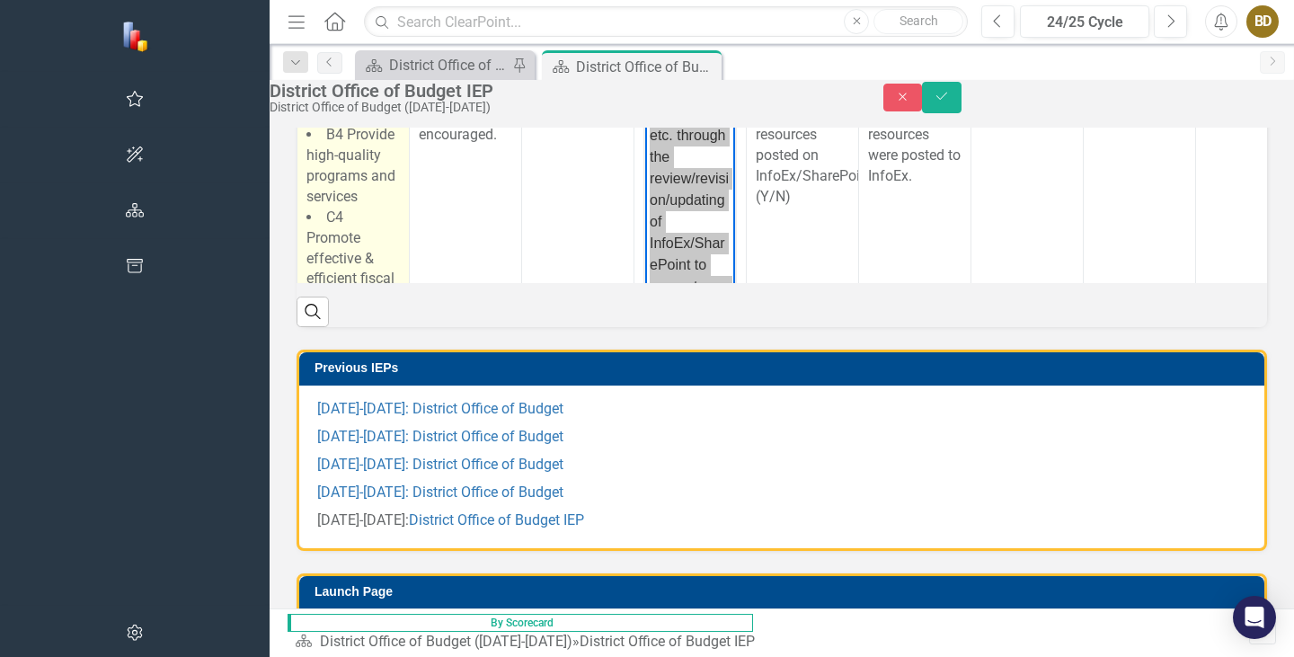
scroll to position [262, 0]
